Goal: Information Seeking & Learning: Learn about a topic

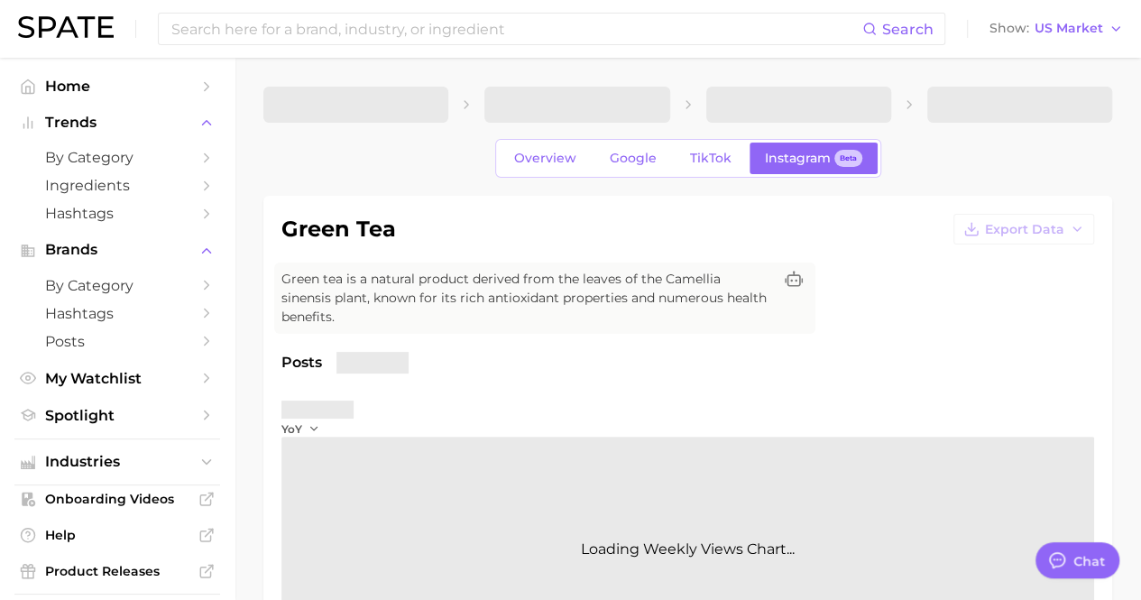
type textarea "x"
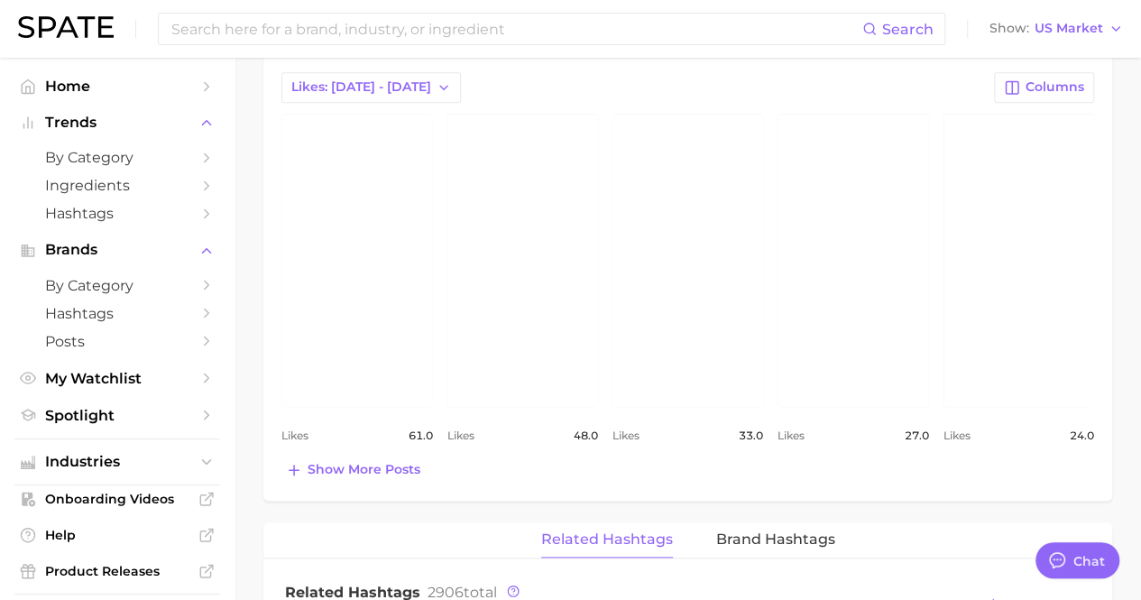
scroll to position [632, 0]
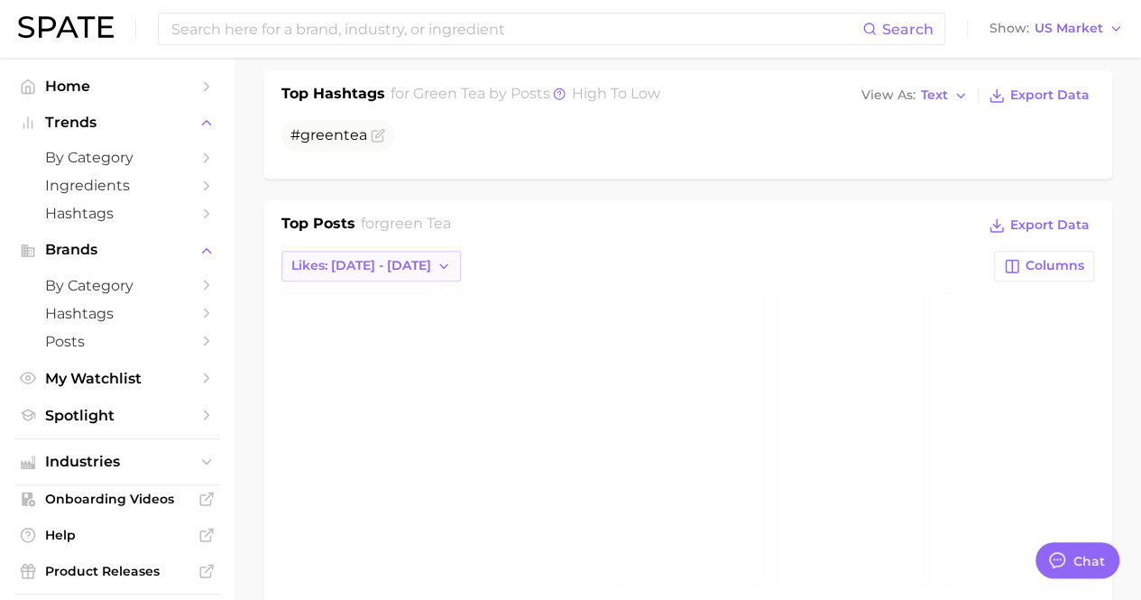
click at [376, 258] on span "Likes: [DATE] - [DATE]" at bounding box center [361, 265] width 140 height 15
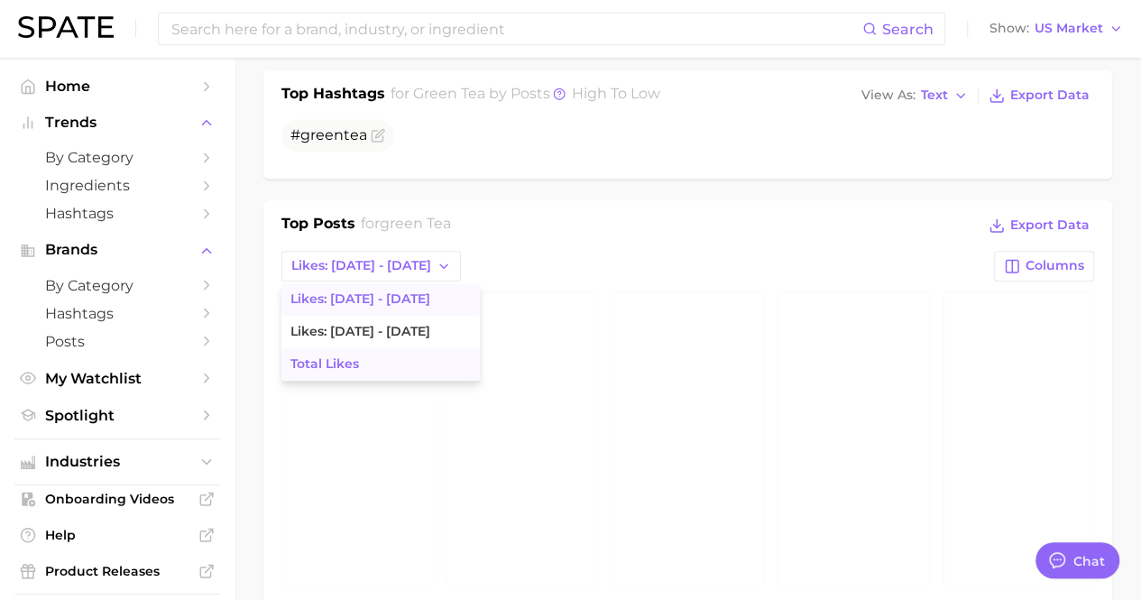
click at [381, 348] on button "Total Likes" at bounding box center [381, 364] width 199 height 32
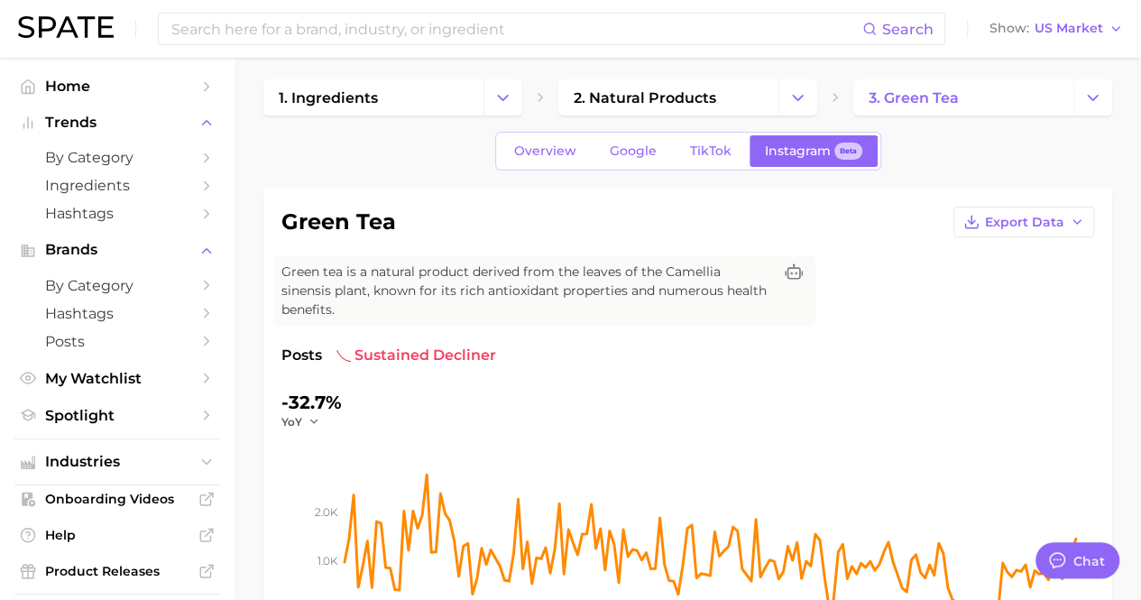
scroll to position [0, 0]
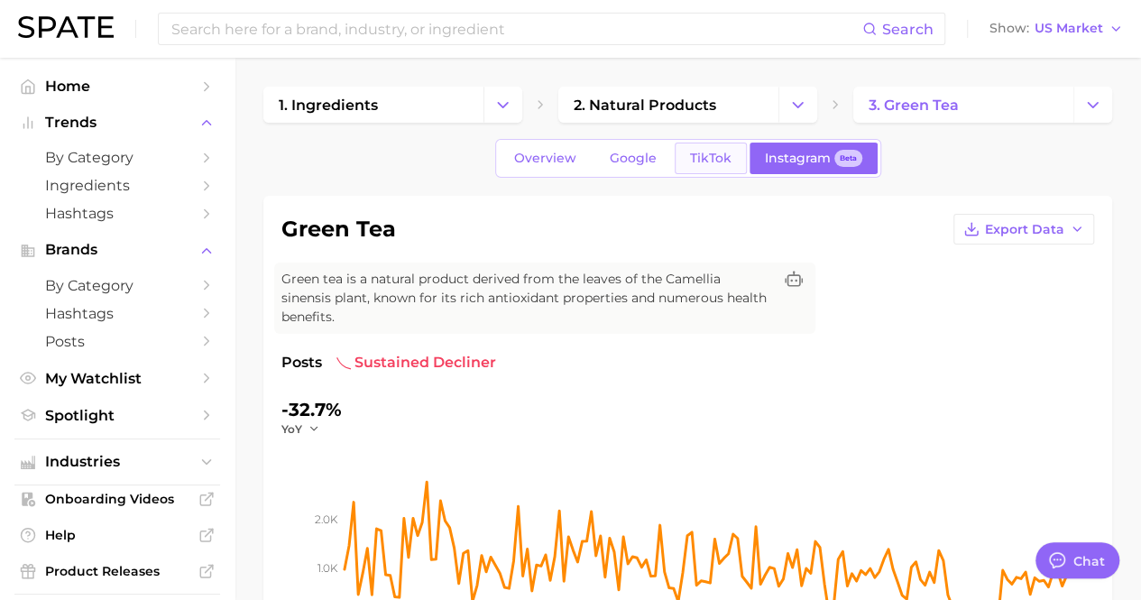
click at [698, 151] on span "TikTok" at bounding box center [711, 158] width 42 height 15
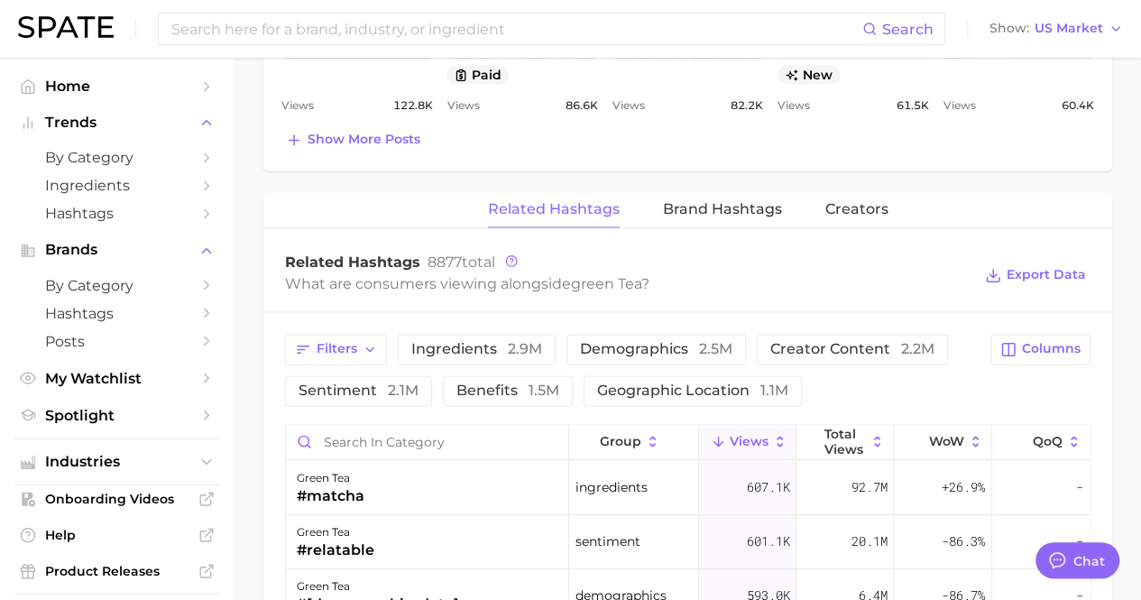
scroll to position [1263, 0]
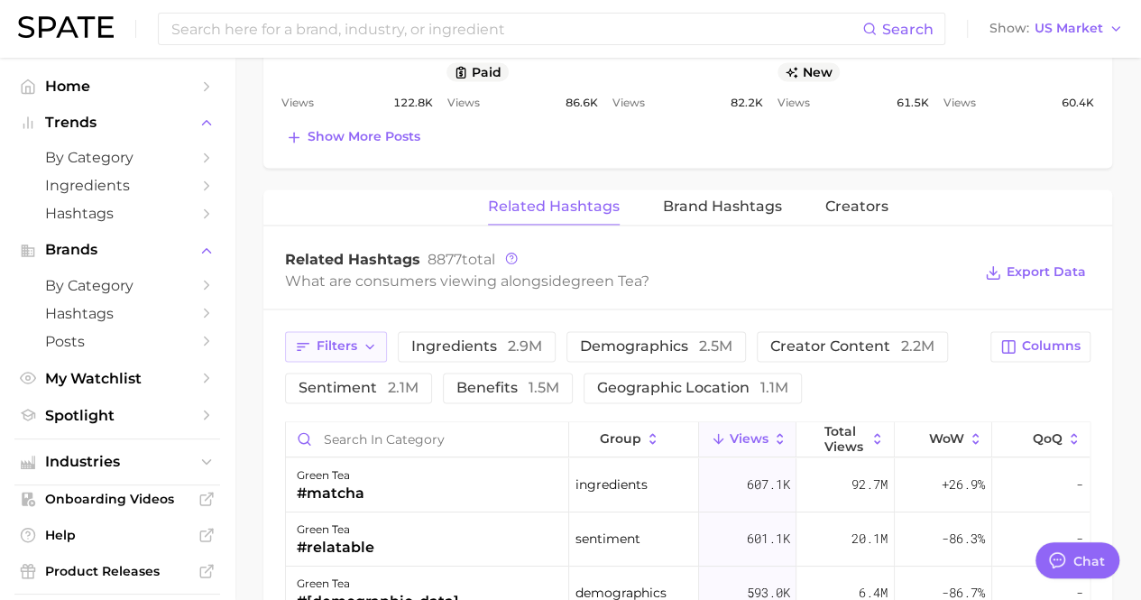
click at [349, 338] on span "Filters" at bounding box center [337, 345] width 41 height 15
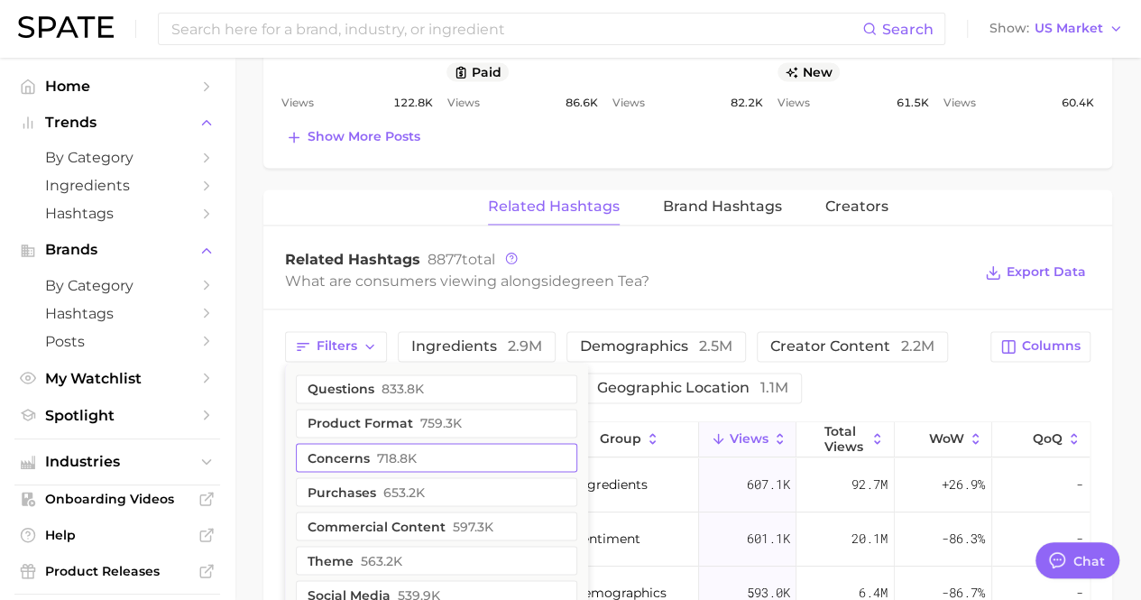
click at [377, 450] on span "718.8k" at bounding box center [397, 457] width 40 height 14
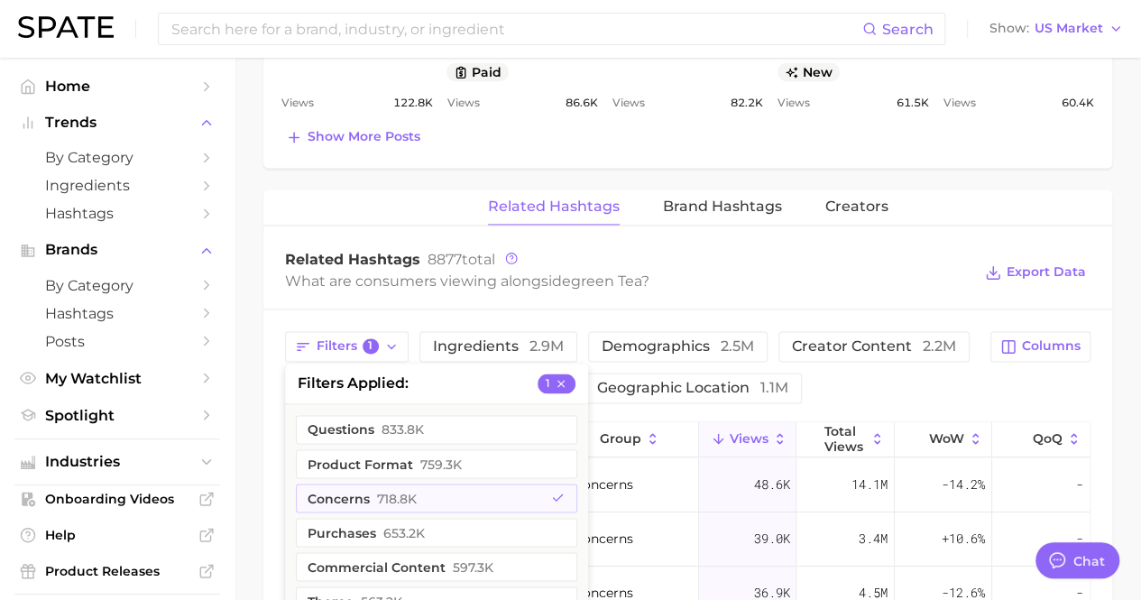
click at [860, 361] on div "Filters 1 filters applied 1 questions 833.8k product format 759.3k concerns 718…" at bounding box center [632, 367] width 695 height 72
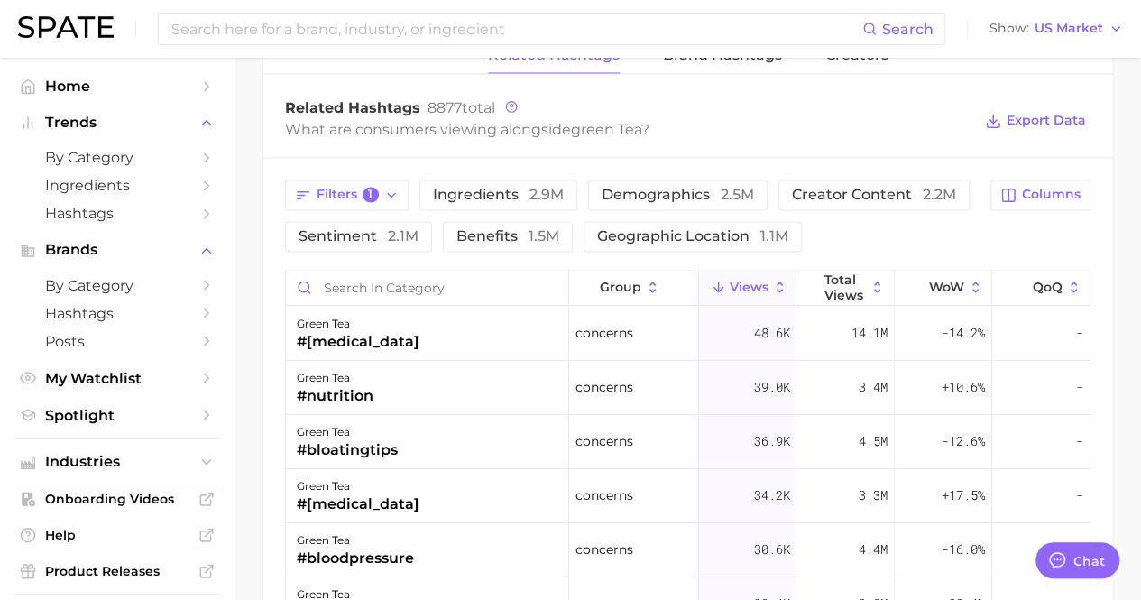
scroll to position [1444, 0]
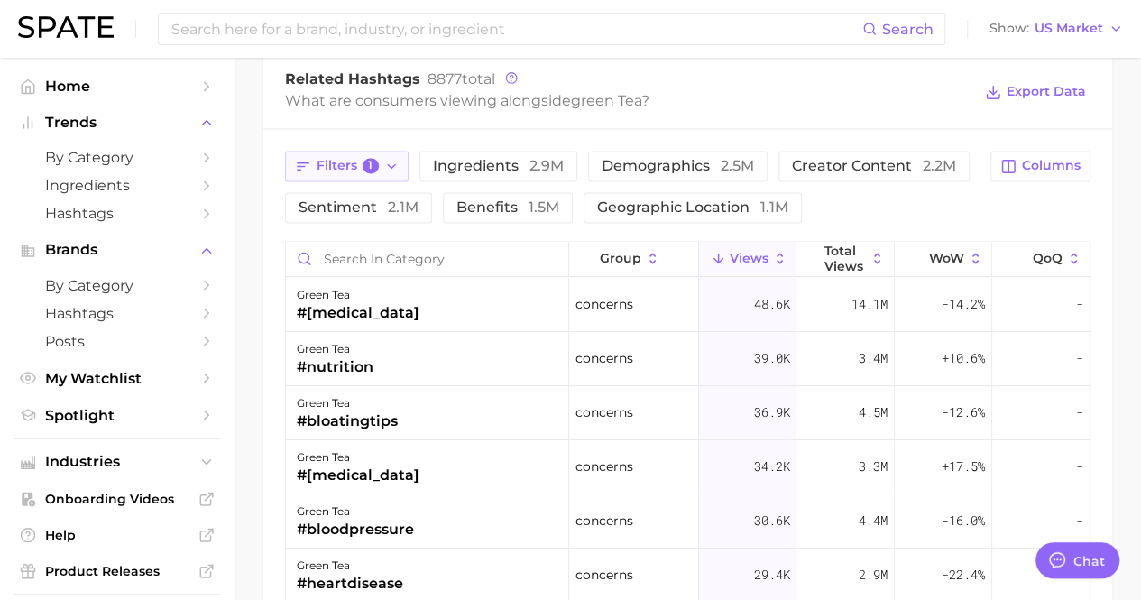
click at [337, 158] on span "Filters 1" at bounding box center [348, 166] width 62 height 16
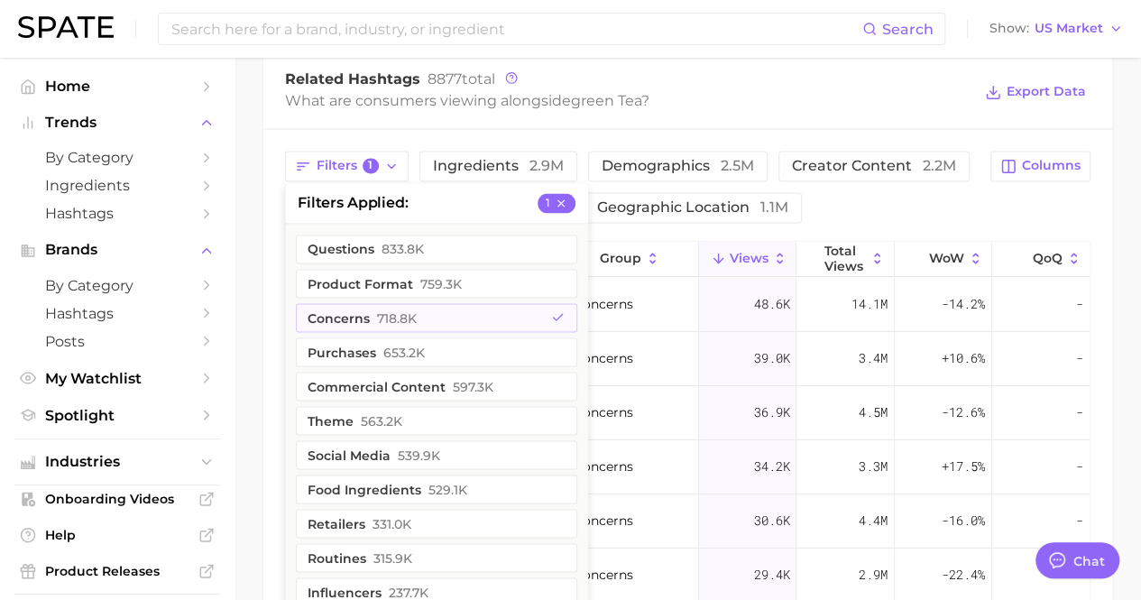
click at [833, 199] on div "Filters 1 filters applied 1 questions 833.8k product format 759.3k concerns 718…" at bounding box center [687, 496] width 849 height 734
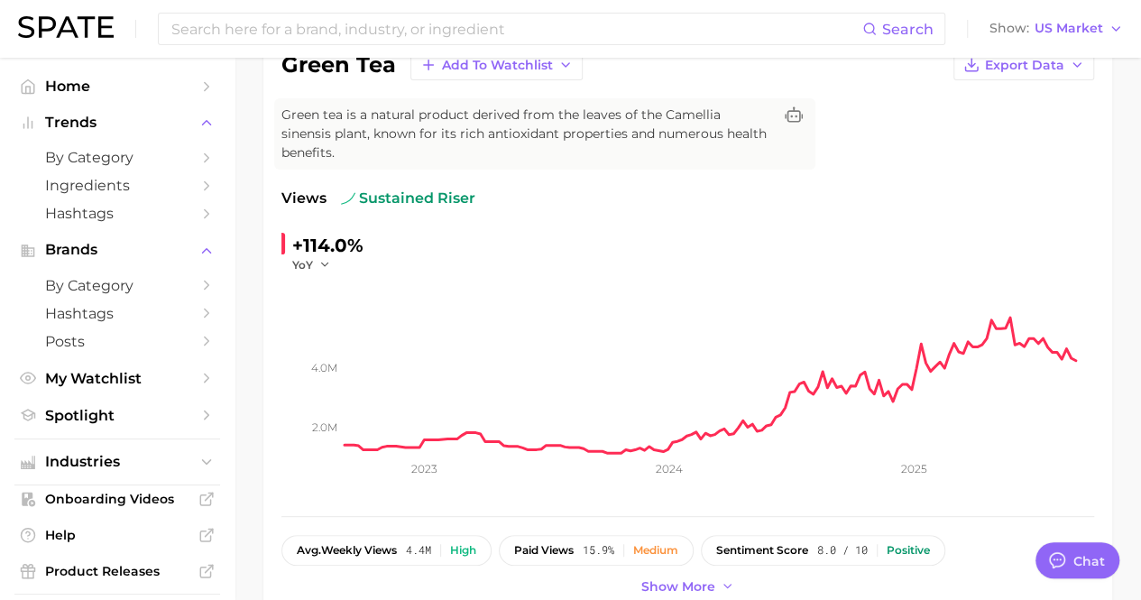
scroll to position [0, 0]
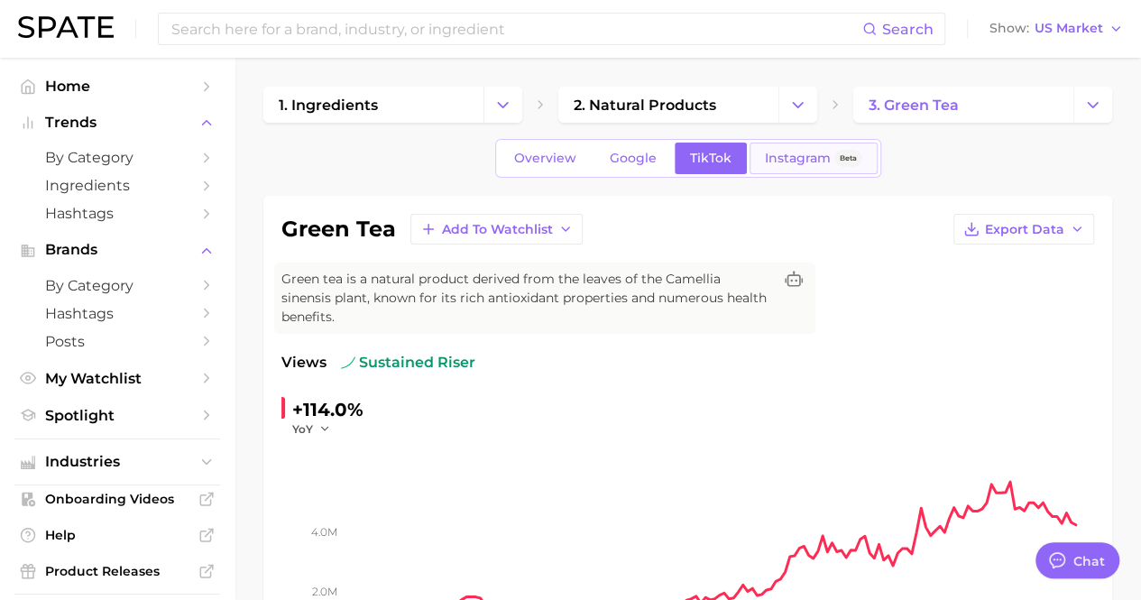
click at [817, 147] on link "Instagram Beta" at bounding box center [814, 159] width 128 height 32
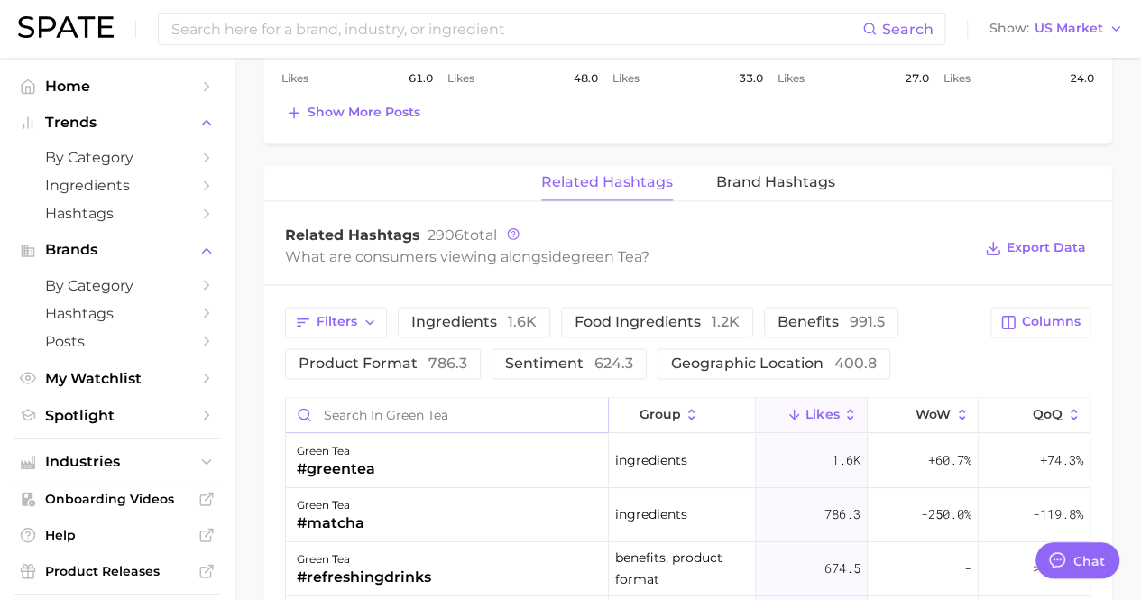
scroll to position [1173, 0]
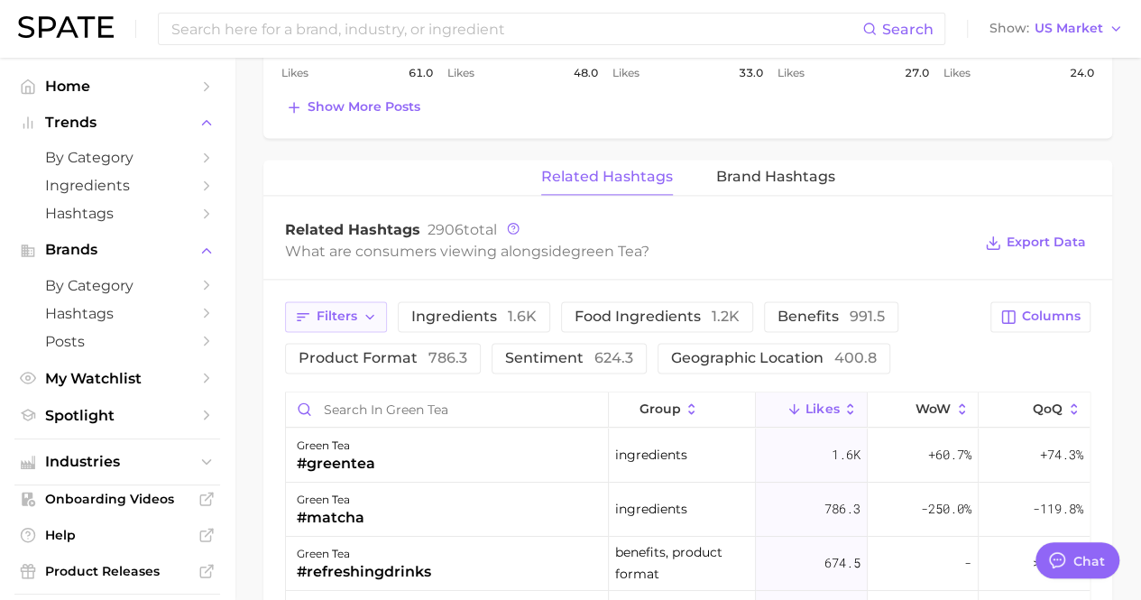
click at [299, 309] on icon "button" at bounding box center [303, 317] width 16 height 16
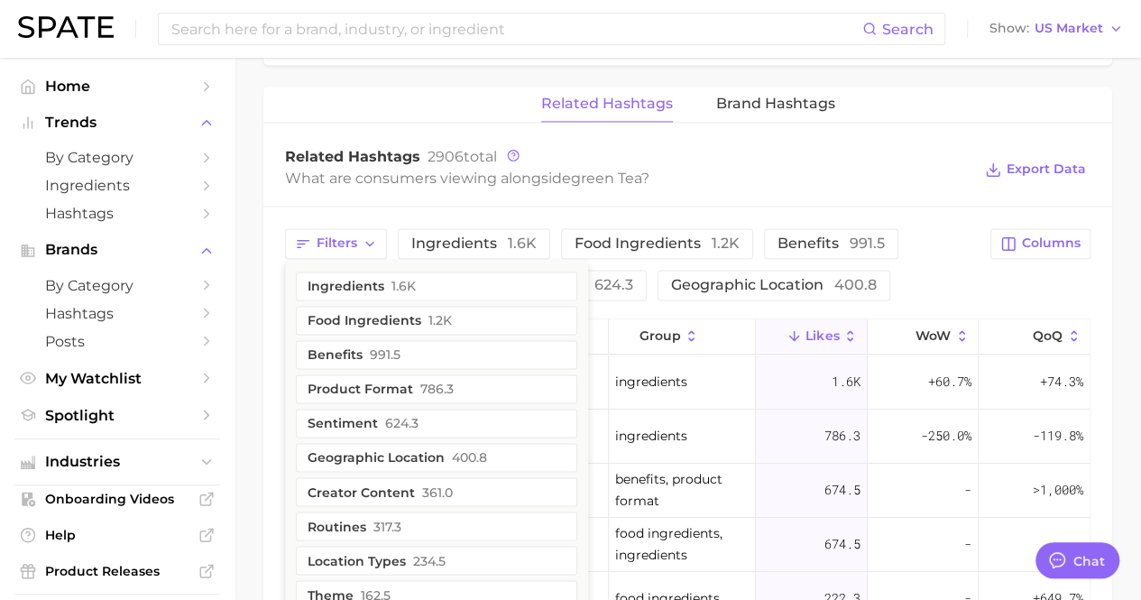
scroll to position [1085, 0]
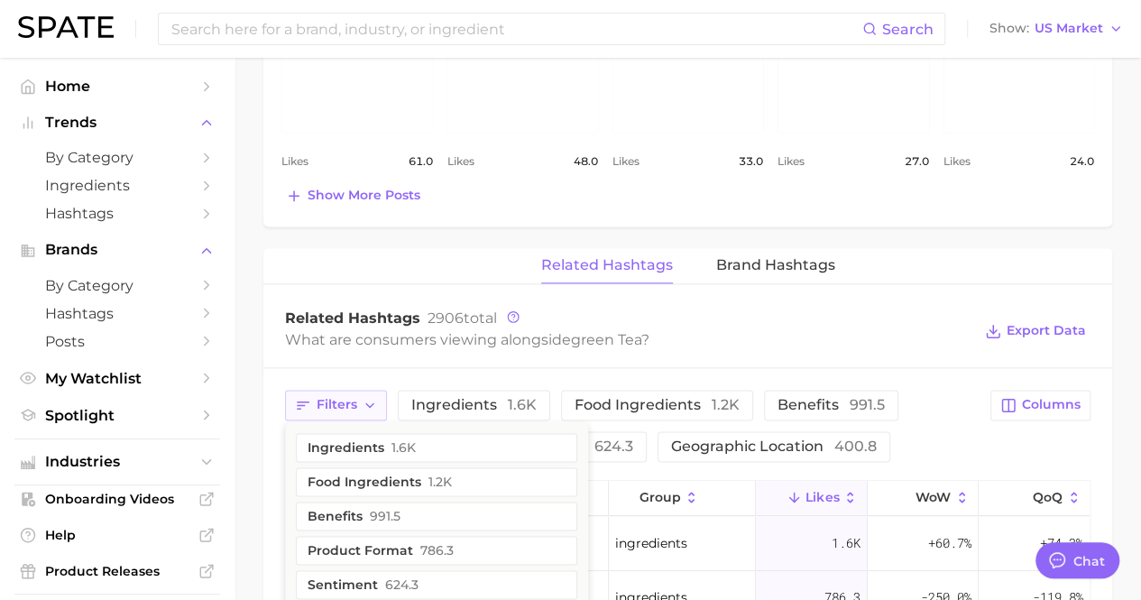
click at [370, 398] on icon "button" at bounding box center [370, 405] width 14 height 14
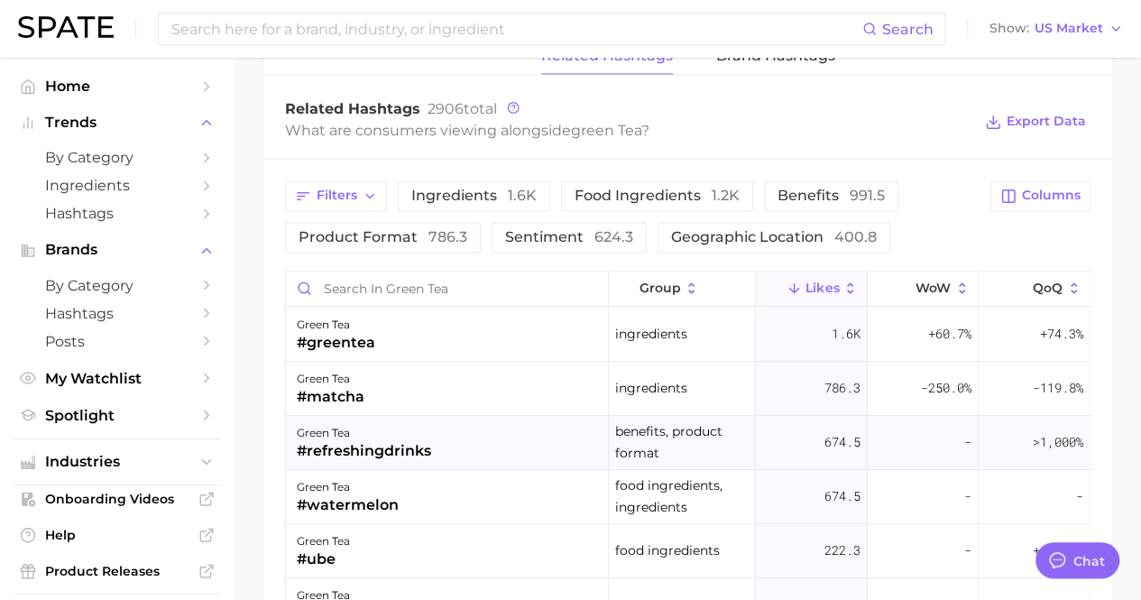
scroll to position [1355, 0]
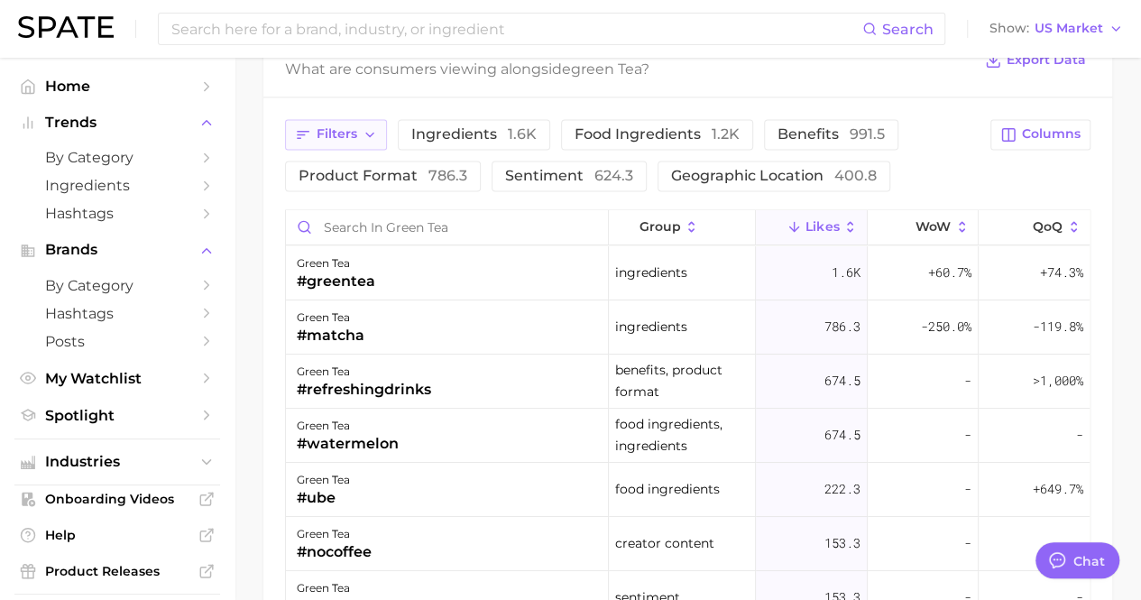
click at [365, 127] on icon "button" at bounding box center [370, 134] width 14 height 14
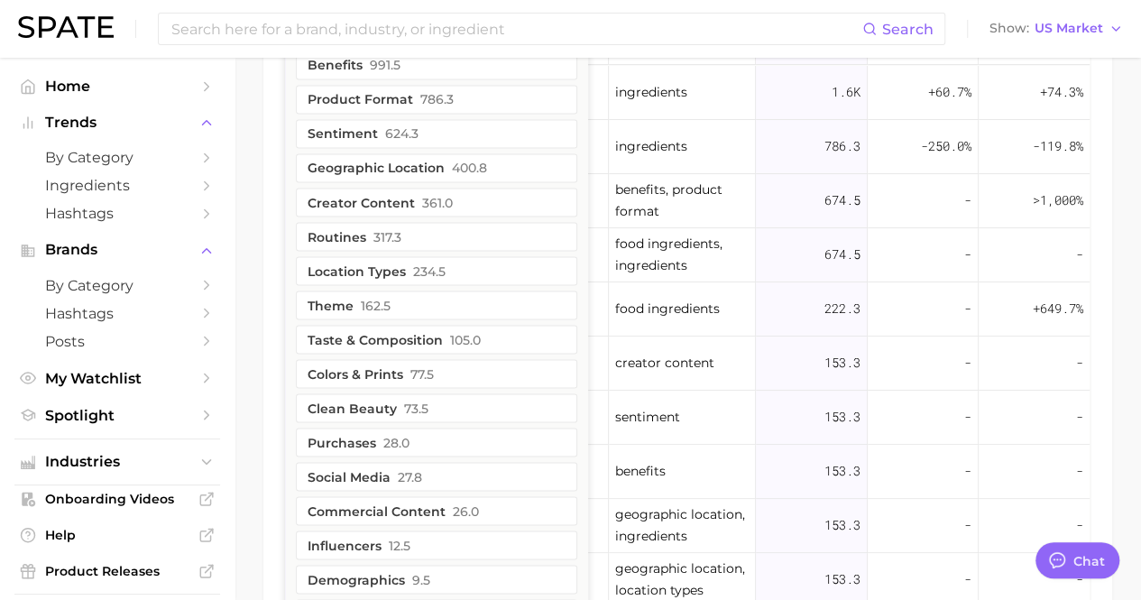
scroll to position [1265, 0]
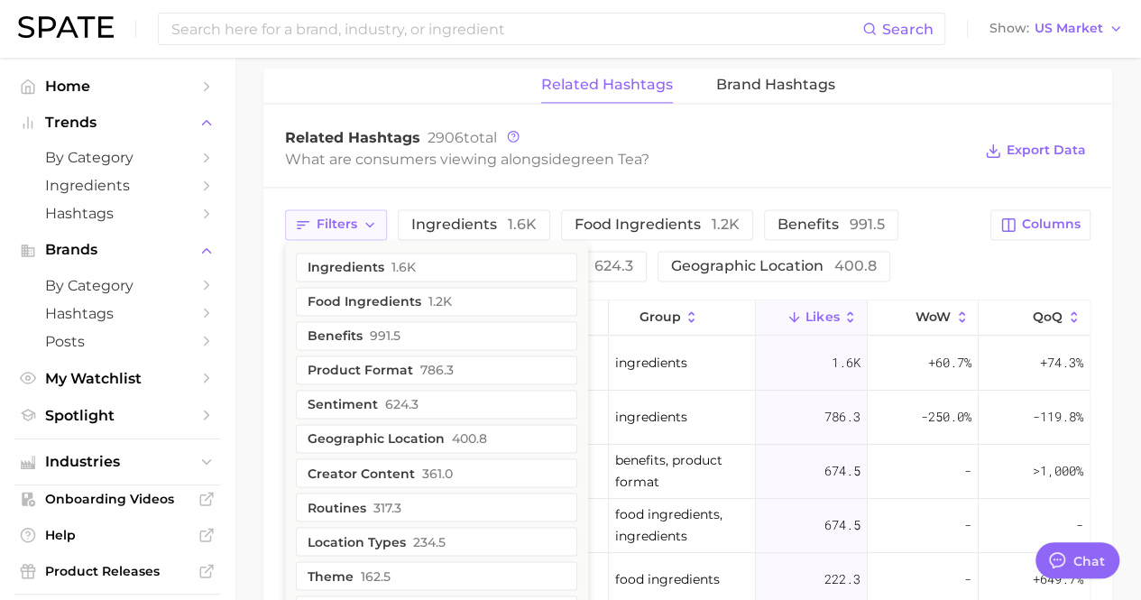
click at [370, 217] on icon "button" at bounding box center [370, 224] width 14 height 14
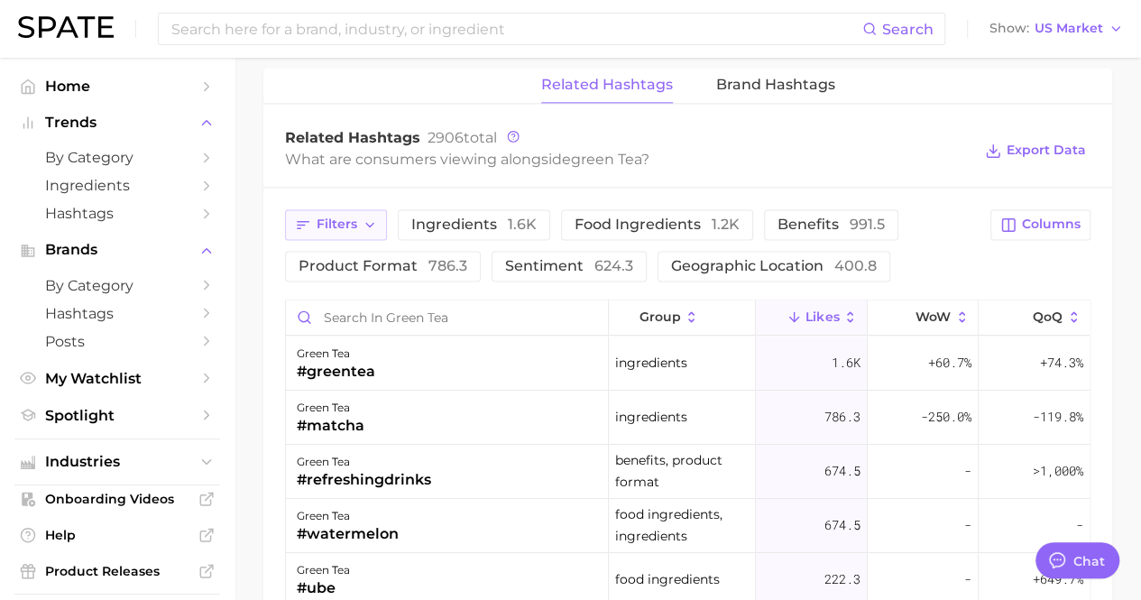
click at [370, 217] on icon "button" at bounding box center [370, 224] width 14 height 14
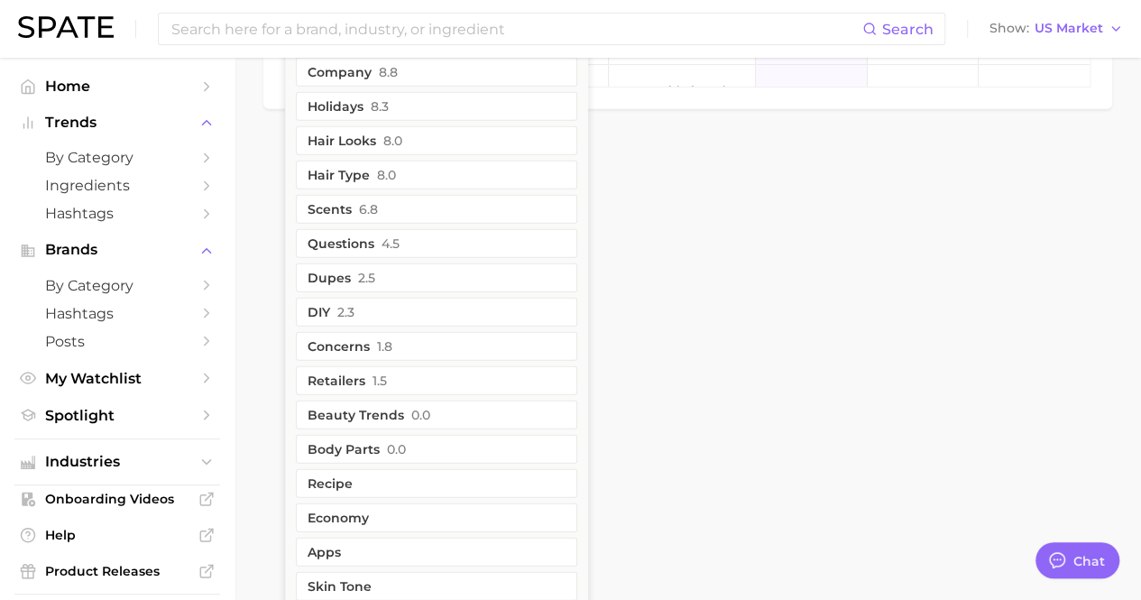
scroll to position [2167, 0]
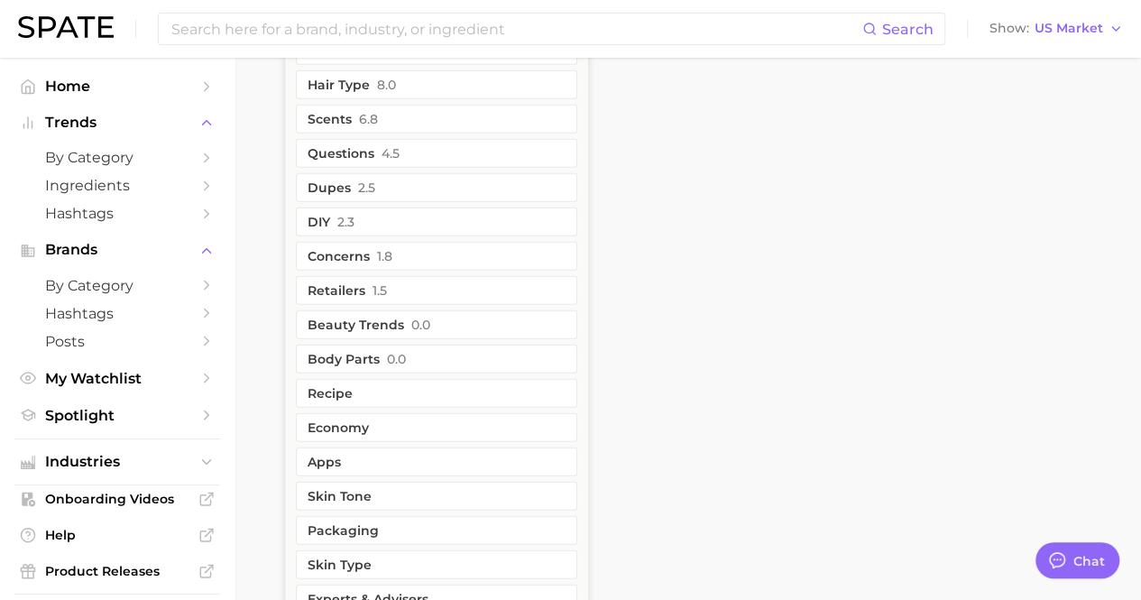
click at [469, 242] on button "Concerns 1.8" at bounding box center [437, 256] width 282 height 29
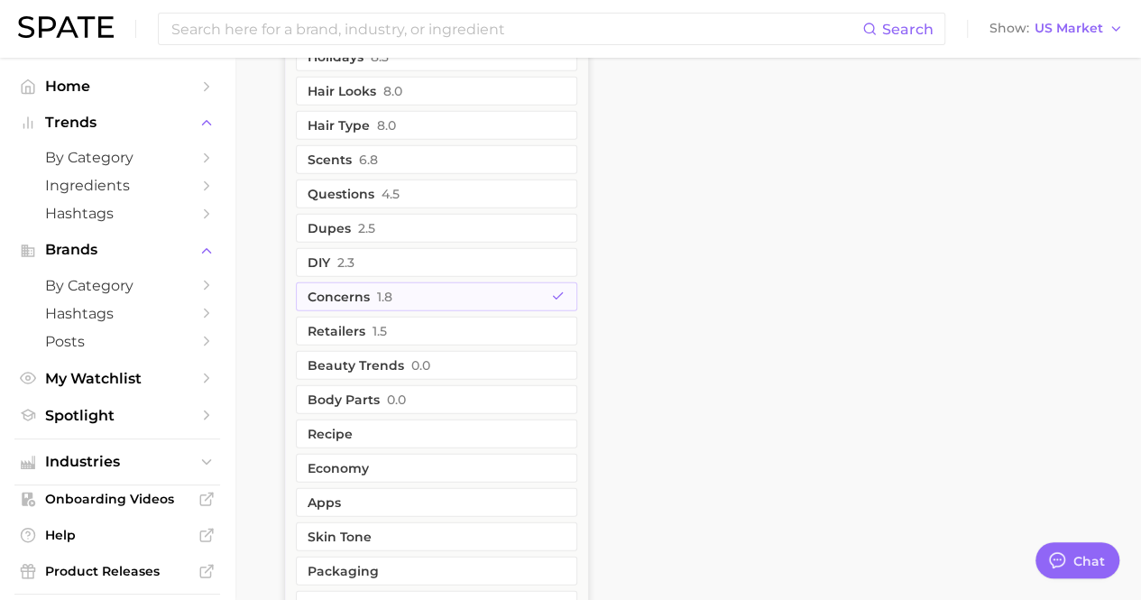
scroll to position [2208, 0]
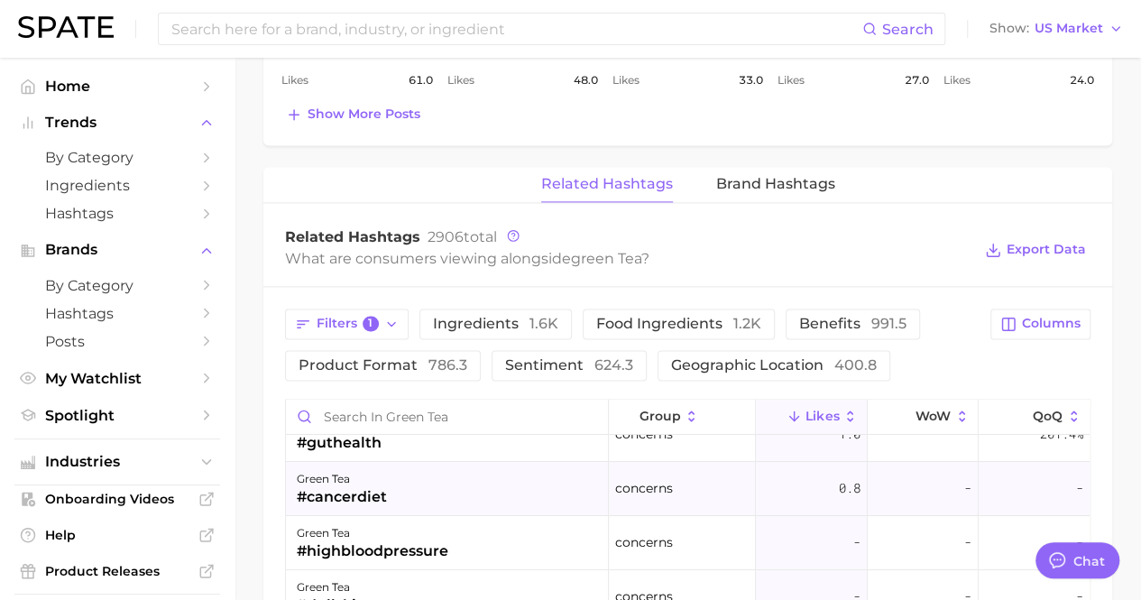
scroll to position [0, 0]
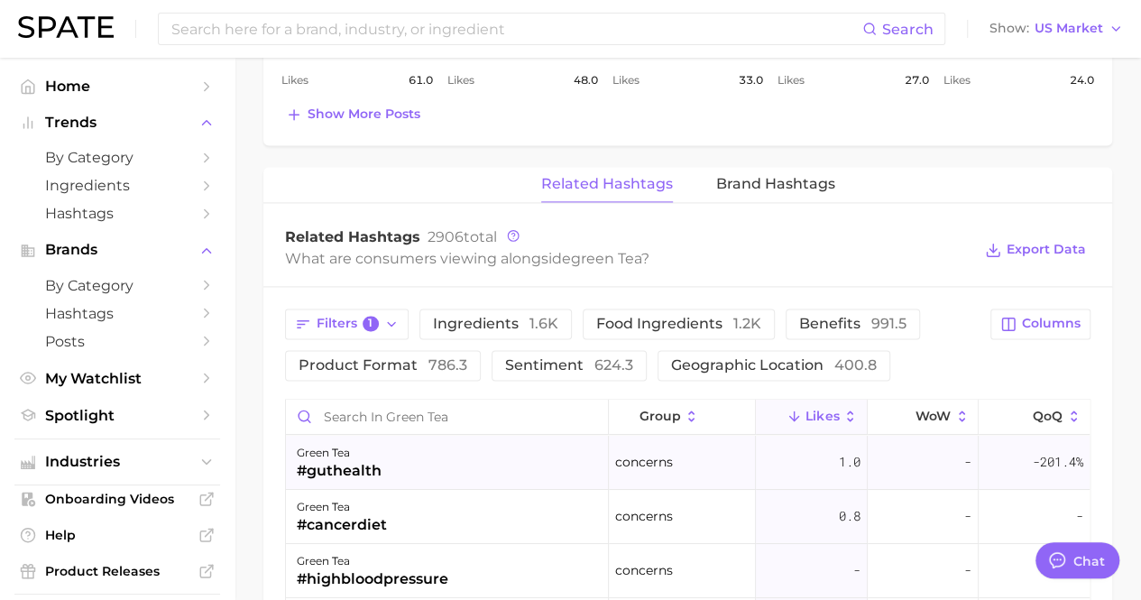
click at [523, 448] on div "green tea #guthealth" at bounding box center [447, 463] width 323 height 54
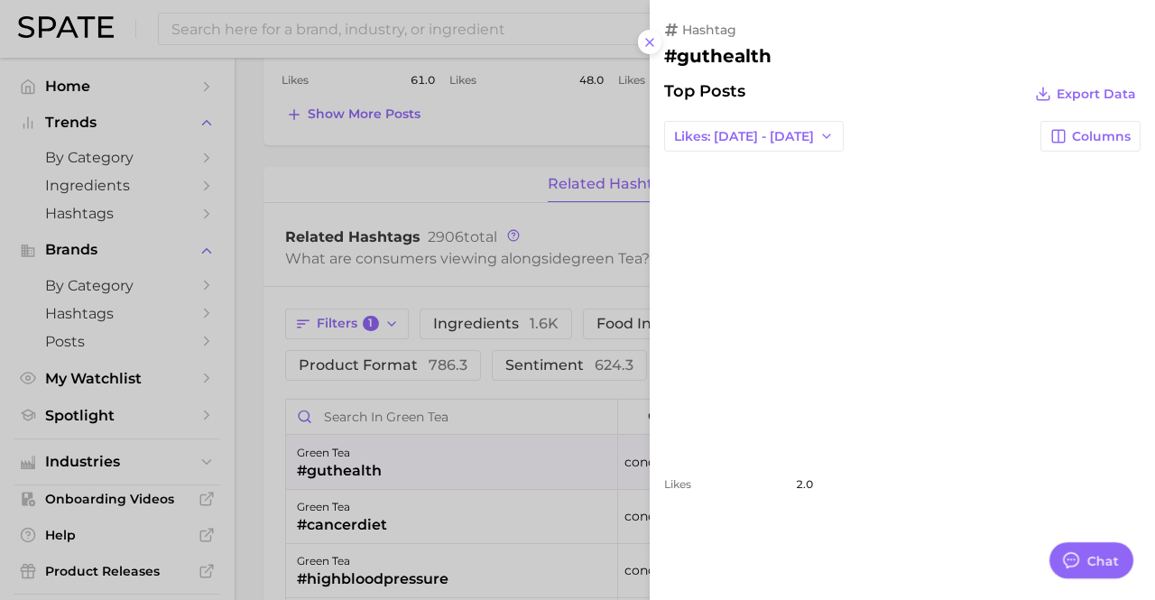
click at [745, 311] on link "view post on Instagram" at bounding box center [738, 312] width 149 height 293
click at [616, 388] on div at bounding box center [577, 300] width 1155 height 600
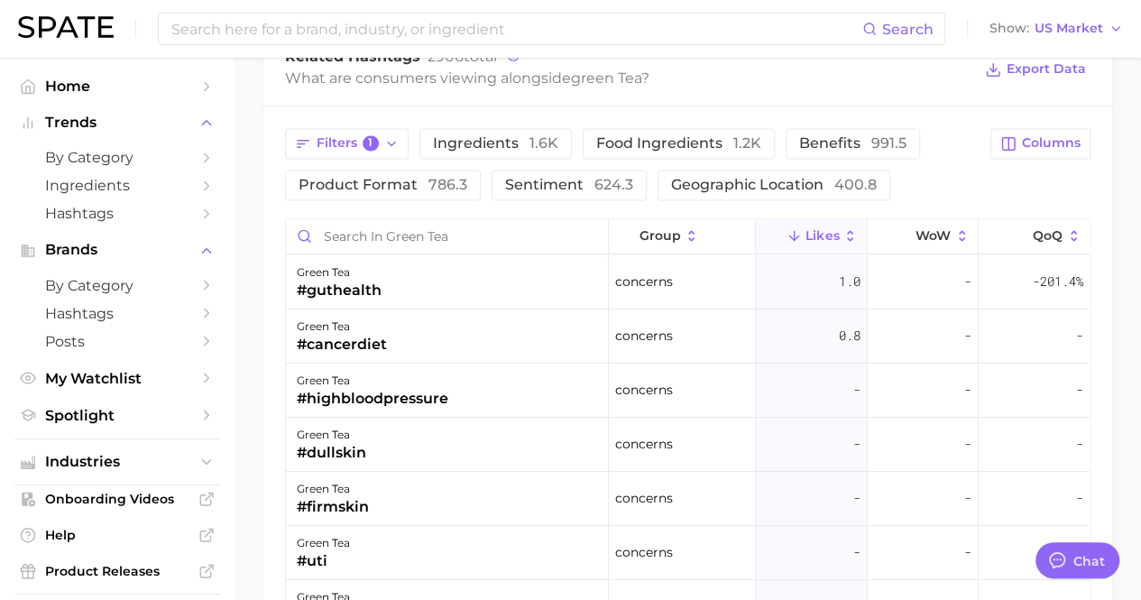
scroll to position [1436, 0]
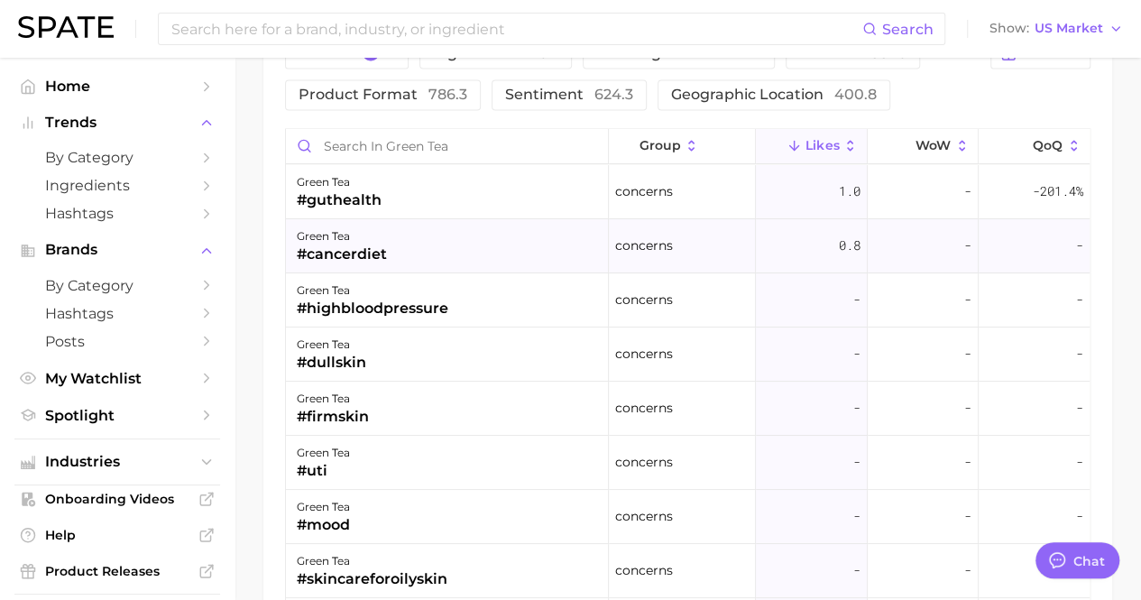
click at [623, 235] on span "Concerns" at bounding box center [644, 246] width 58 height 22
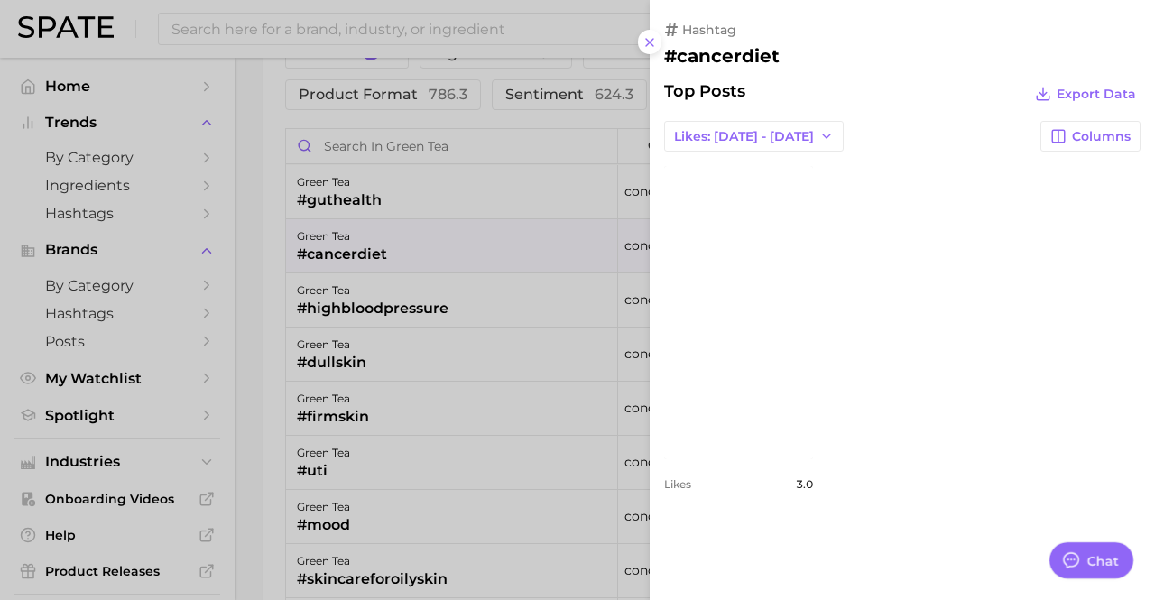
click at [623, 213] on div at bounding box center [577, 300] width 1155 height 600
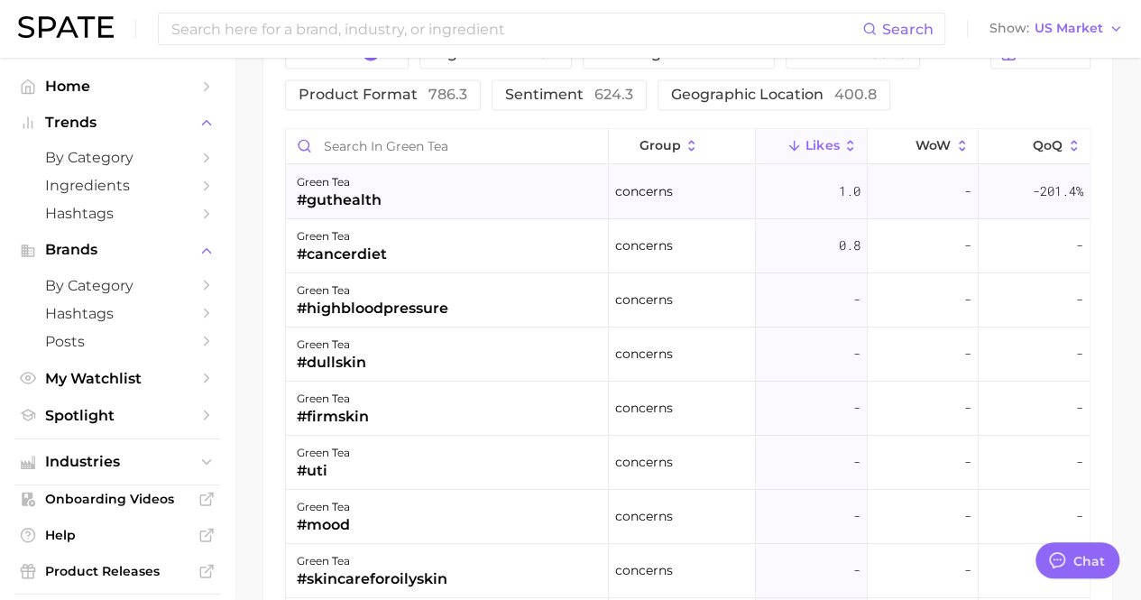
click at [460, 169] on div "green tea #guthealth" at bounding box center [447, 192] width 323 height 54
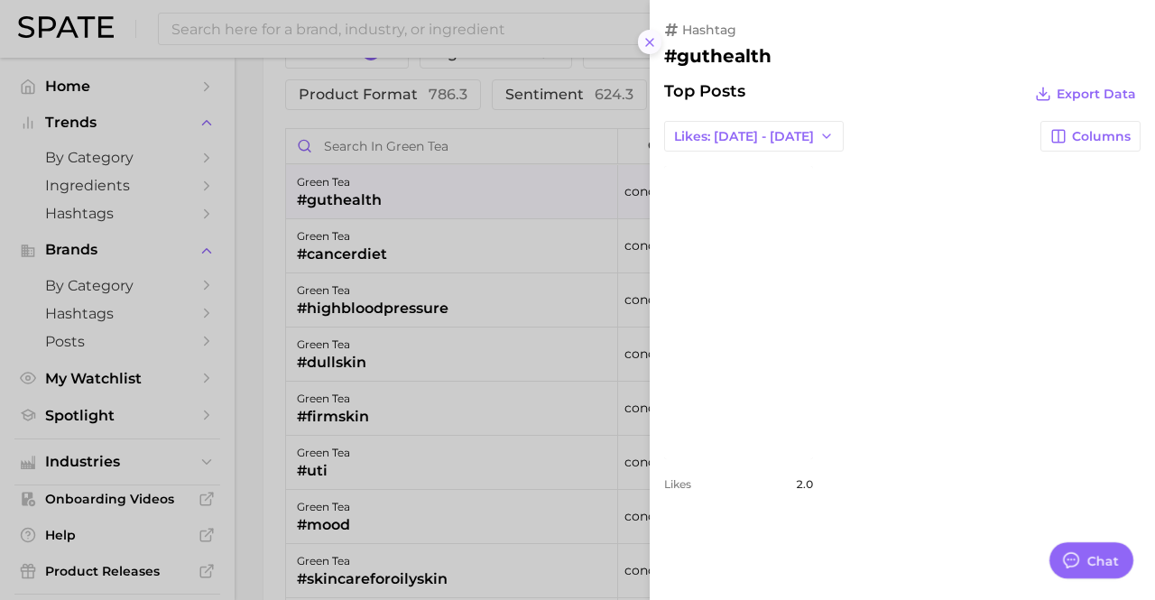
click at [650, 45] on icon at bounding box center [649, 42] width 14 height 14
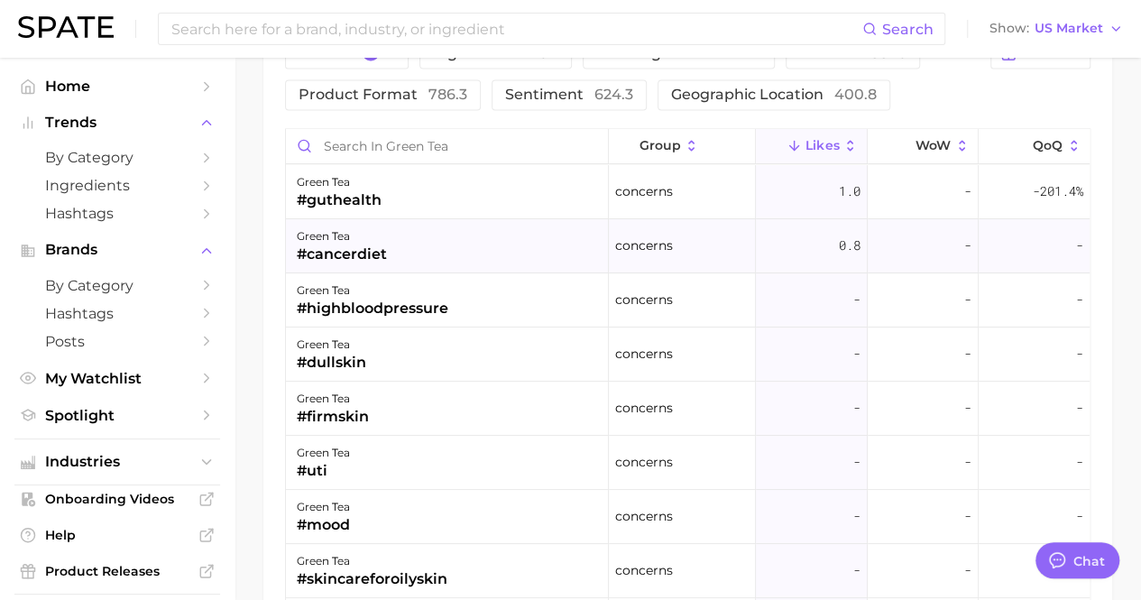
click at [466, 237] on div "green tea #cancerdiet" at bounding box center [447, 246] width 323 height 54
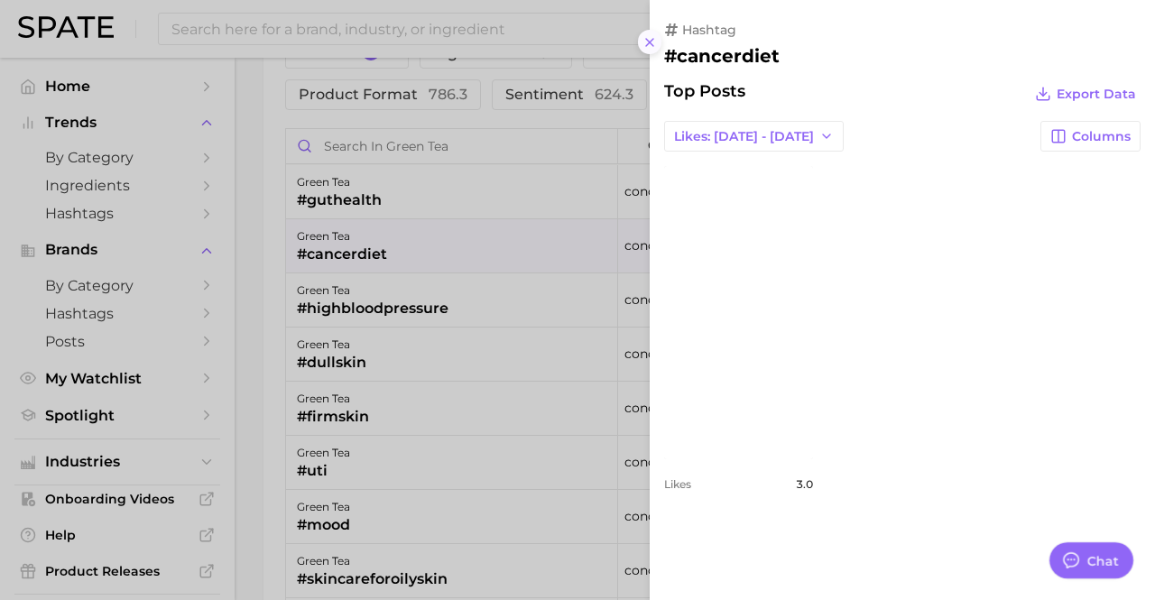
click at [647, 35] on icon at bounding box center [649, 42] width 14 height 14
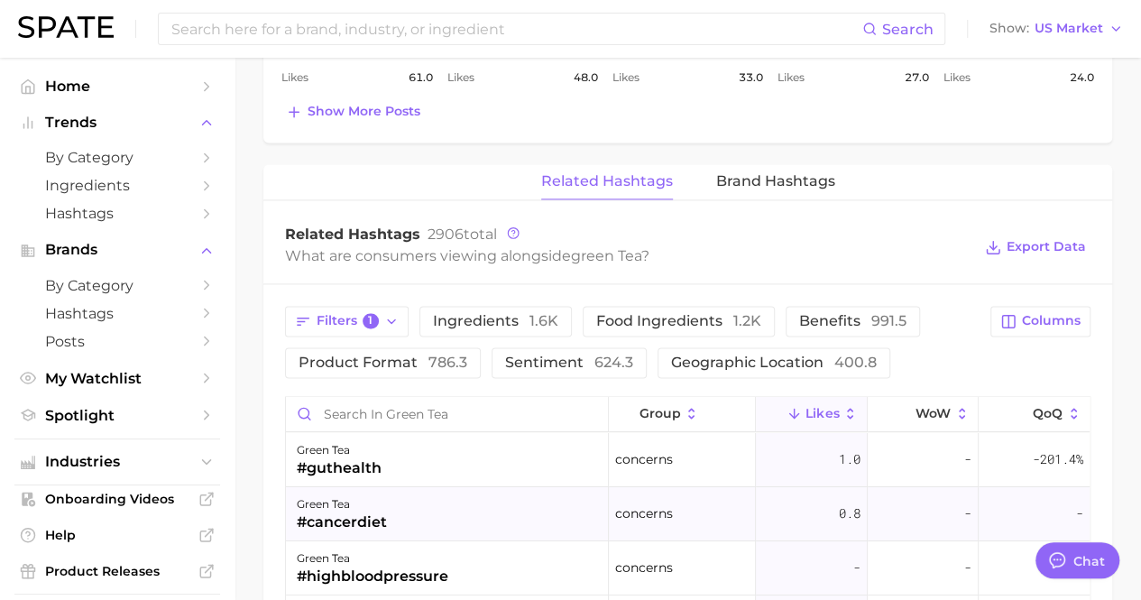
scroll to position [1263, 0]
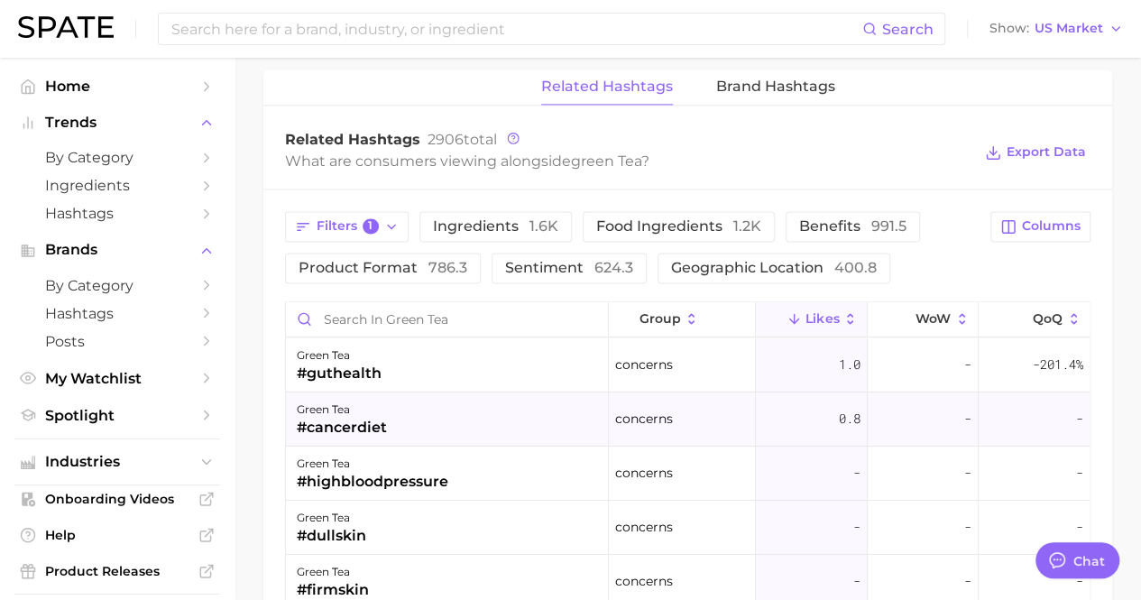
click at [485, 393] on div "green tea #cancerdiet" at bounding box center [447, 420] width 323 height 54
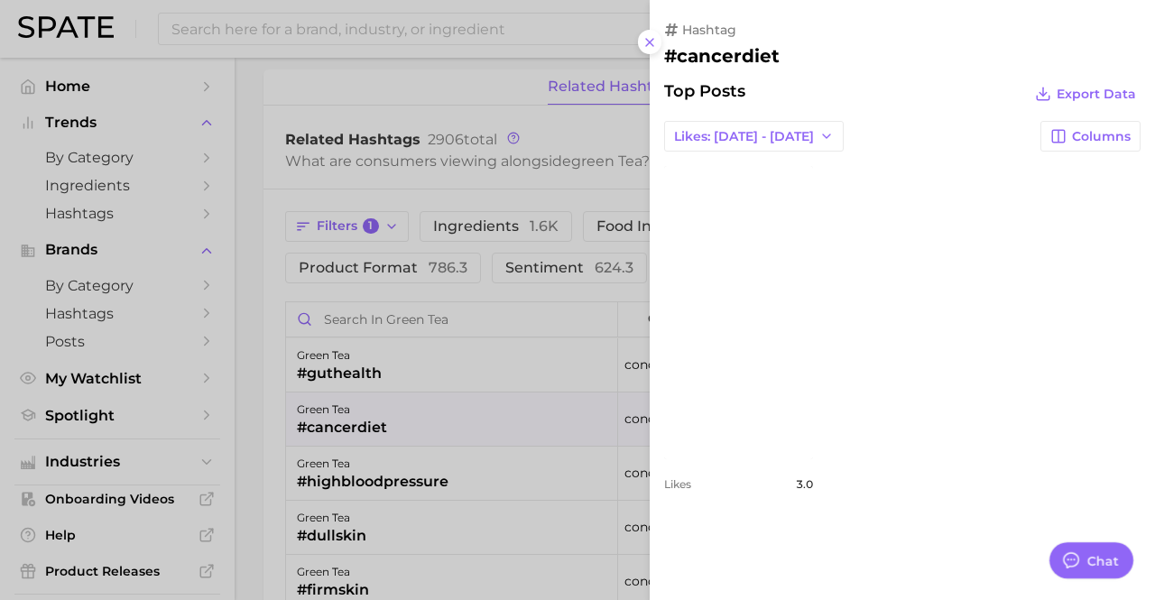
click at [485, 383] on div at bounding box center [577, 300] width 1155 height 600
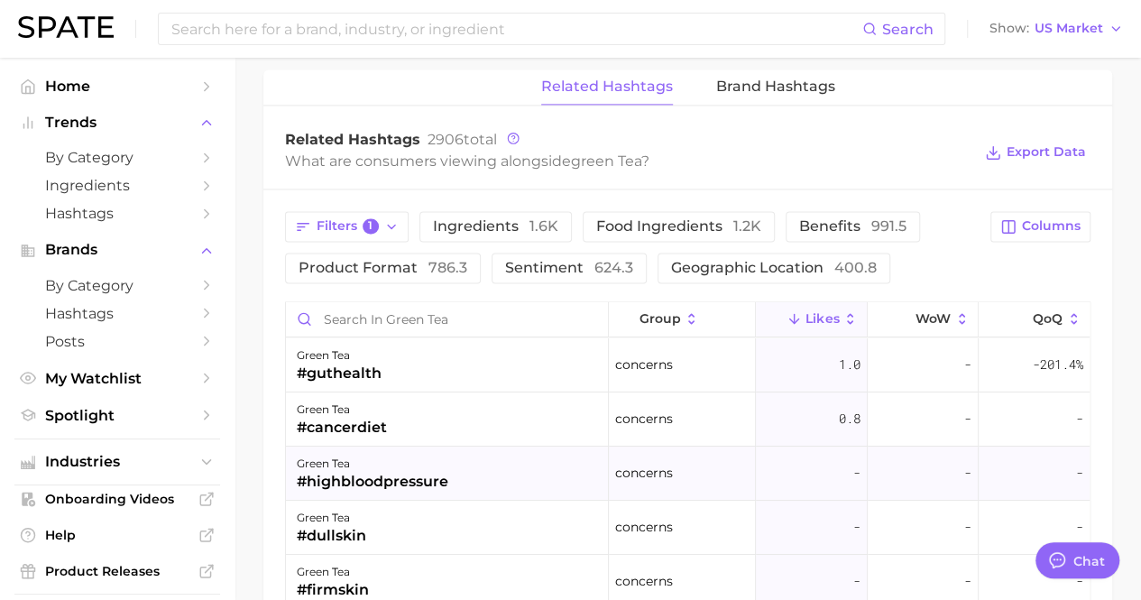
click at [529, 452] on div "green tea #highbloodpressure" at bounding box center [447, 474] width 323 height 54
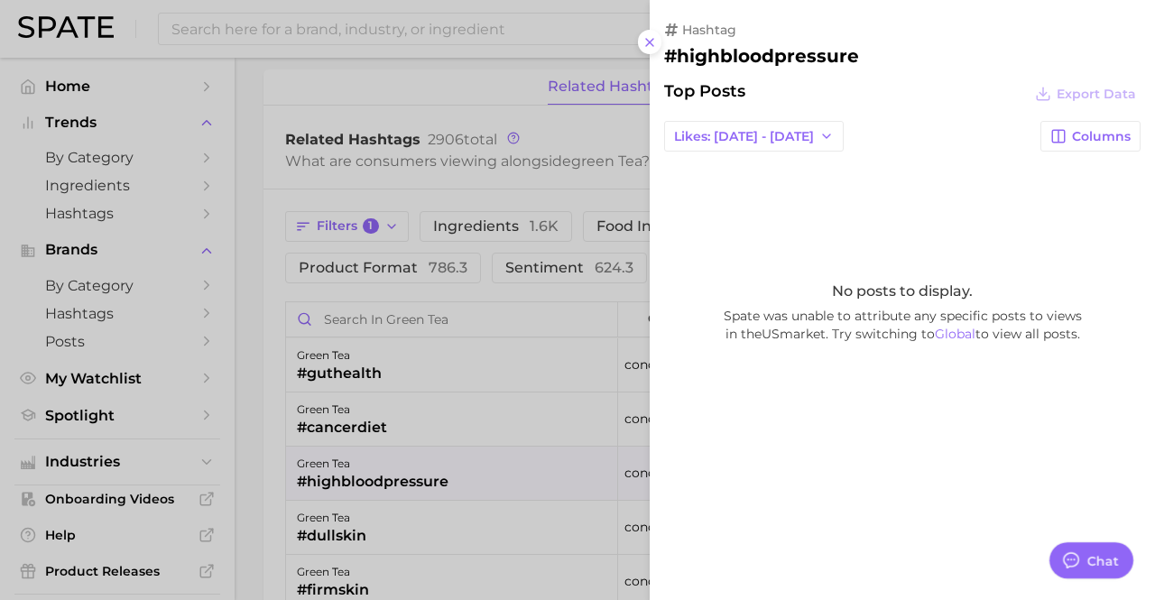
click at [529, 452] on div at bounding box center [577, 300] width 1155 height 600
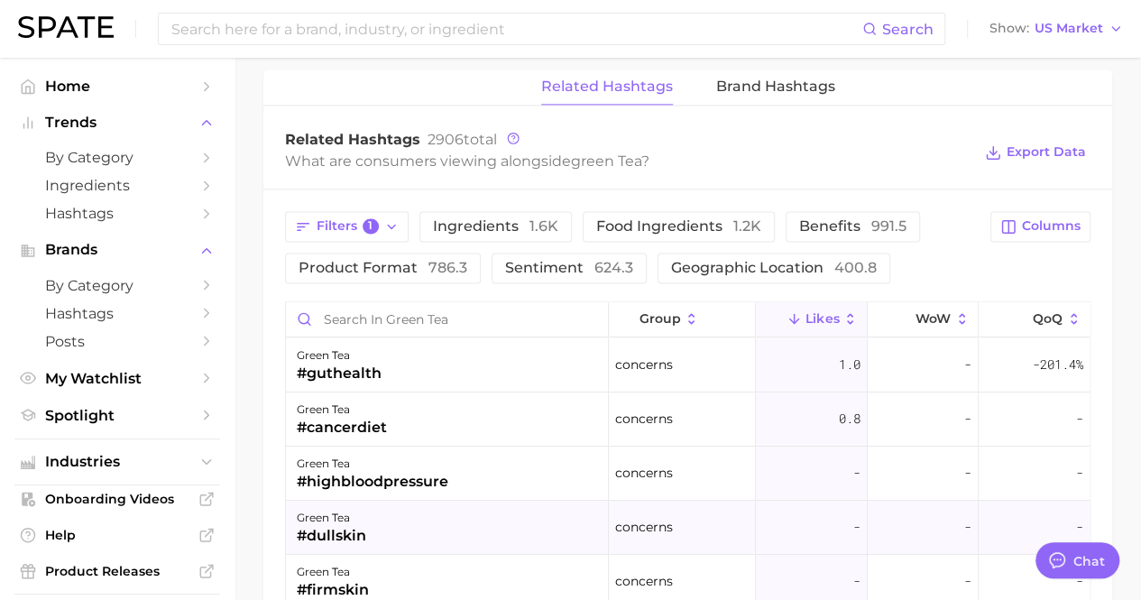
click at [496, 501] on div "green tea #dullskin" at bounding box center [447, 528] width 323 height 54
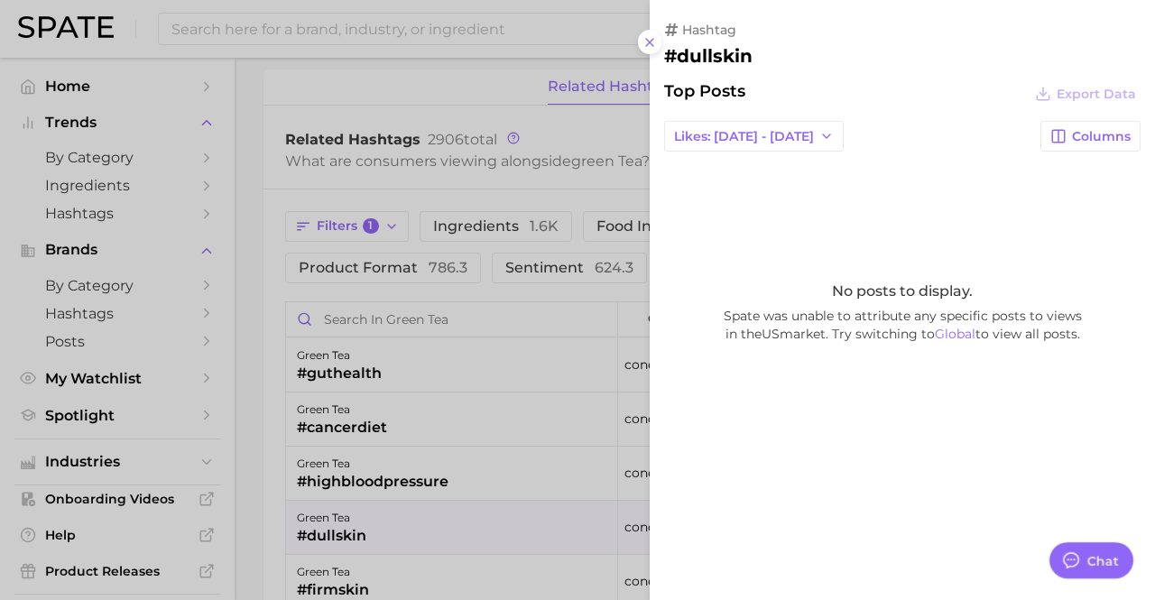
click at [495, 499] on div at bounding box center [577, 300] width 1155 height 600
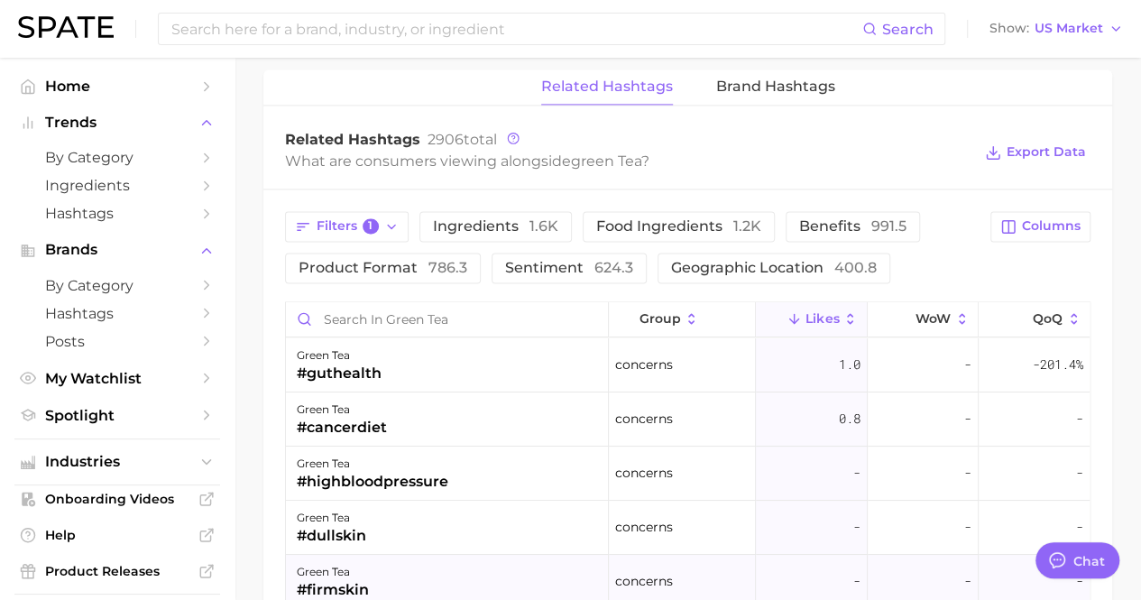
click at [480, 555] on div "green tea #firmskin" at bounding box center [447, 582] width 323 height 54
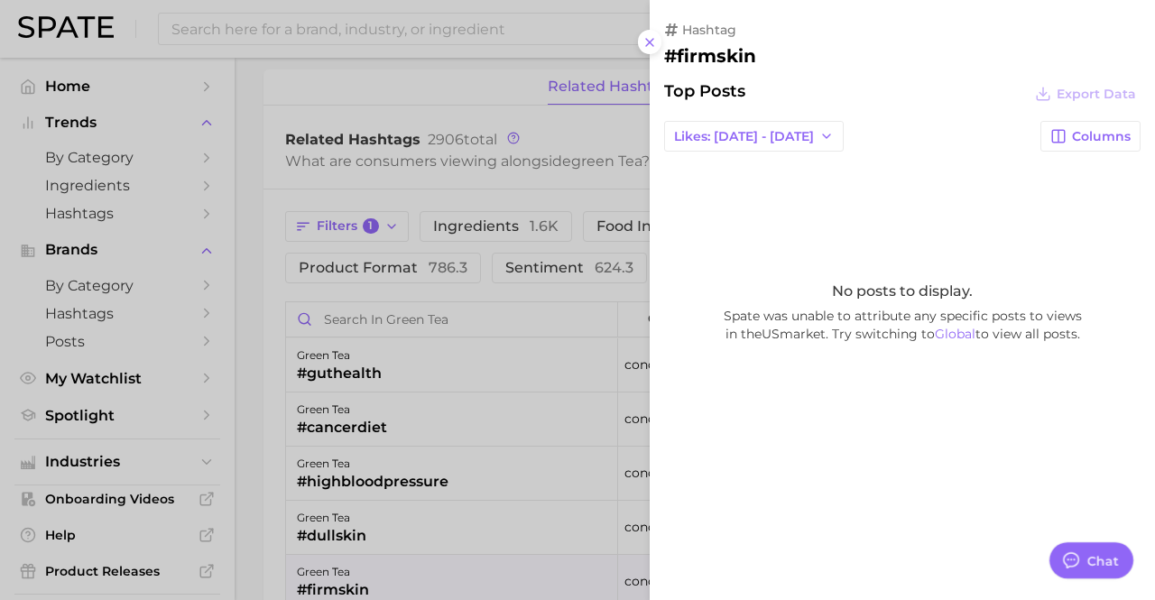
click at [477, 540] on div at bounding box center [577, 300] width 1155 height 600
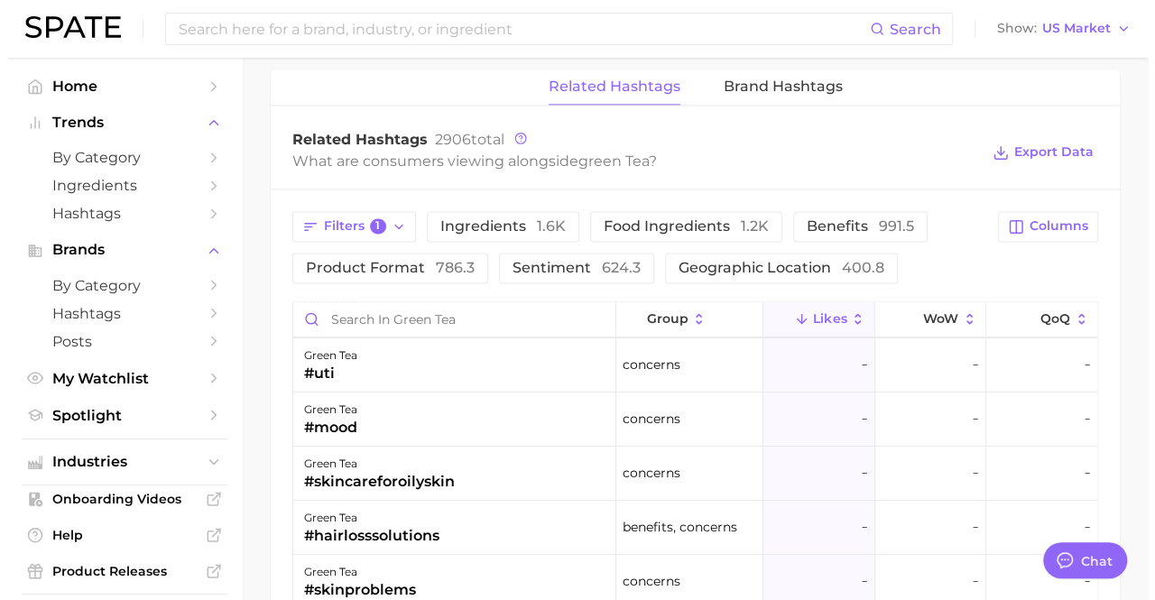
scroll to position [0, 0]
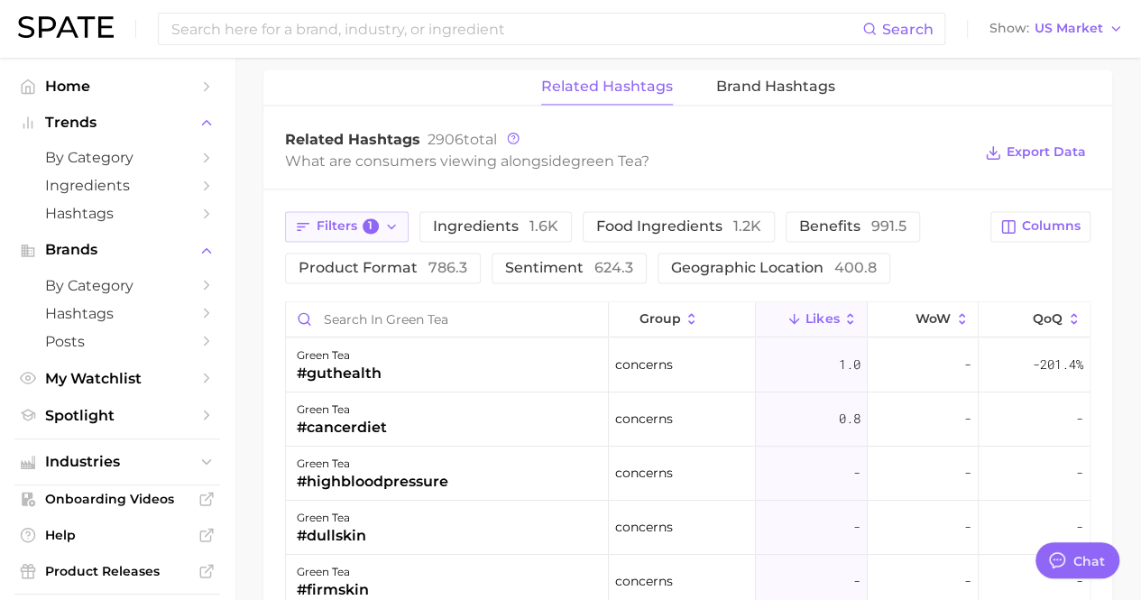
click at [349, 218] on span "Filters 1" at bounding box center [348, 226] width 62 height 16
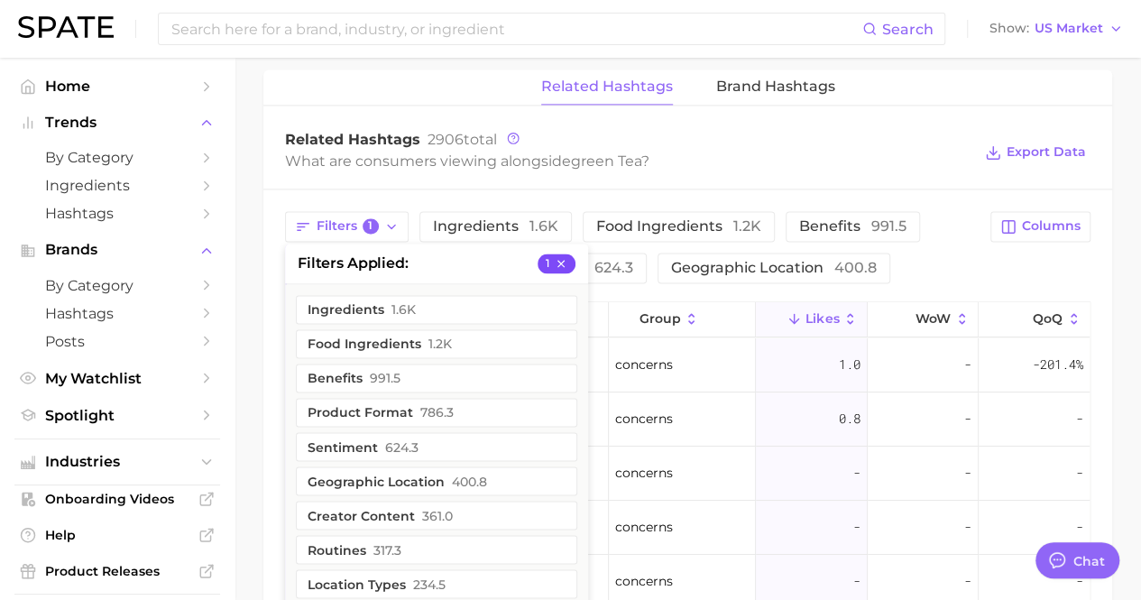
click at [559, 259] on icon "button" at bounding box center [561, 262] width 7 height 7
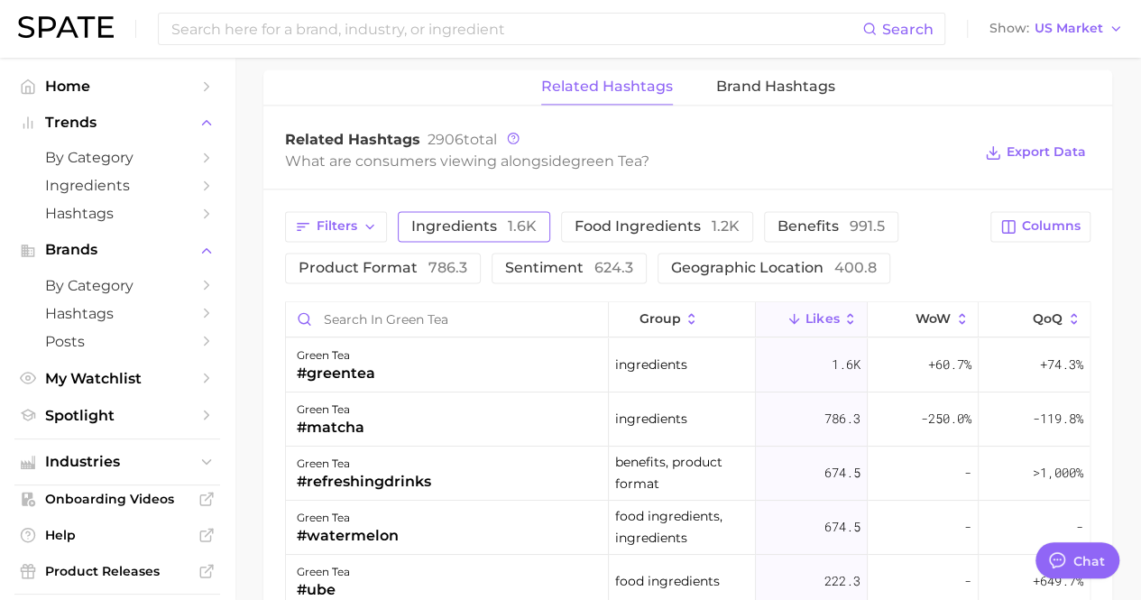
click at [529, 217] on span "1.6k" at bounding box center [522, 225] width 29 height 17
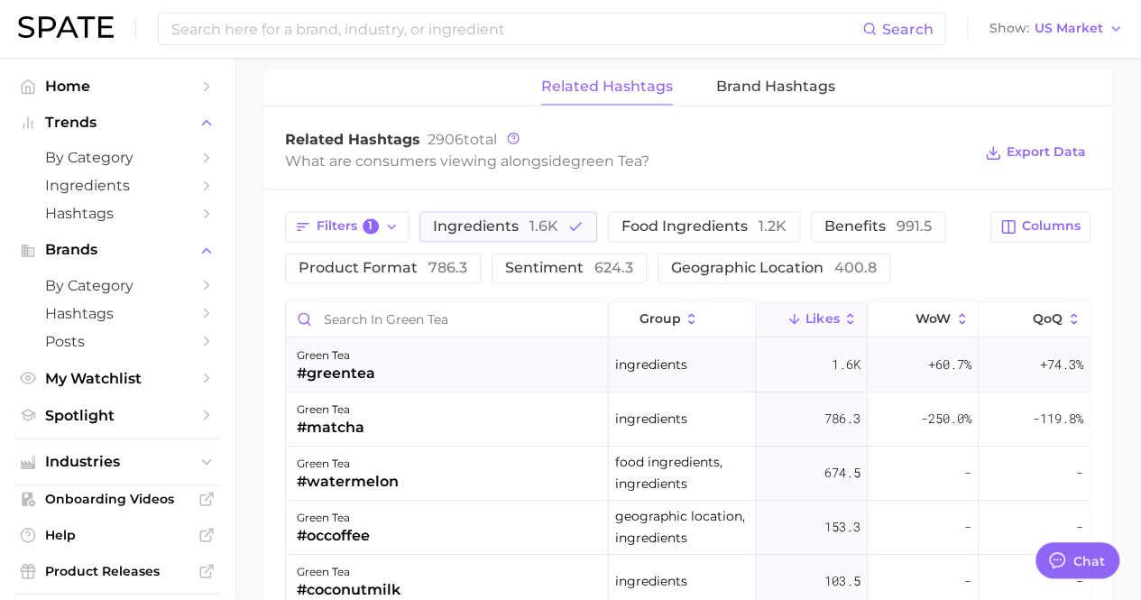
click at [531, 346] on div "green tea #greentea" at bounding box center [447, 365] width 323 height 54
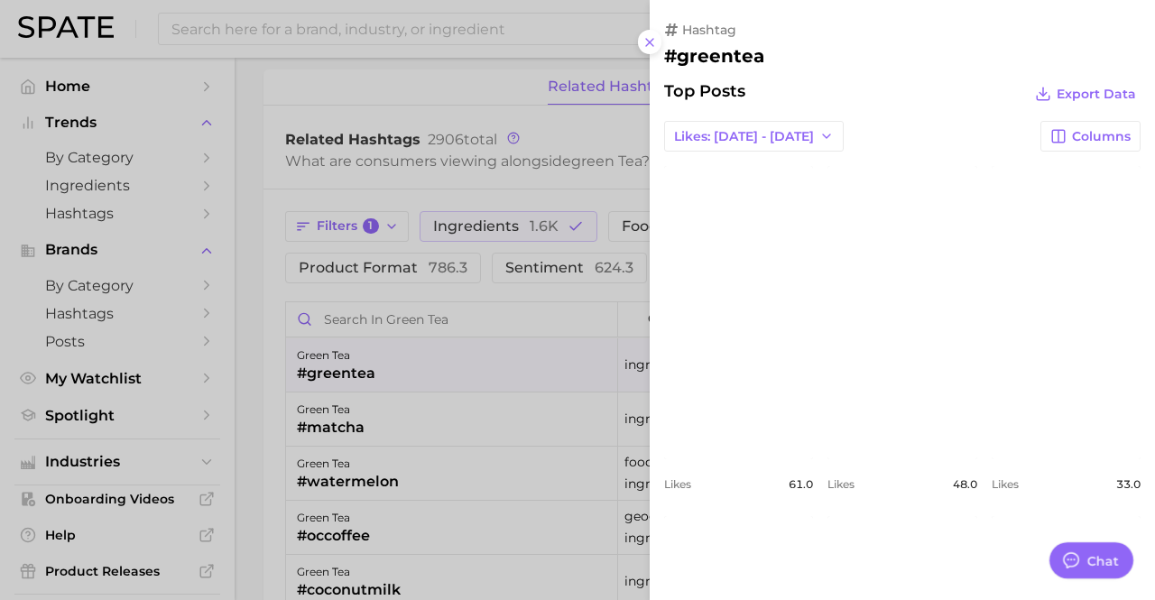
click at [387, 399] on div at bounding box center [577, 300] width 1155 height 600
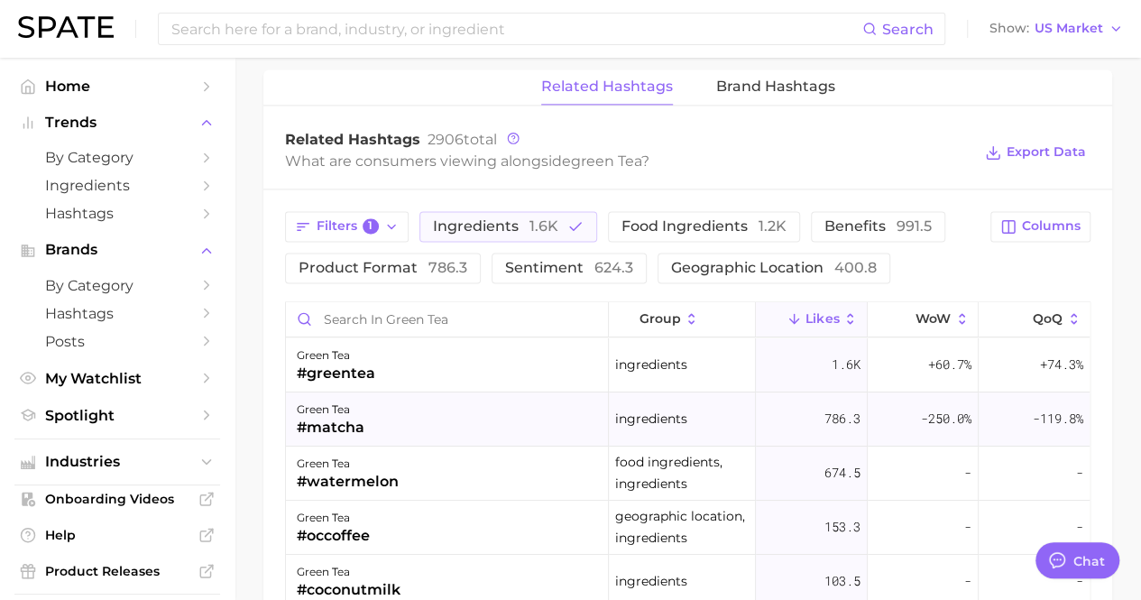
click at [390, 393] on div "green tea #matcha" at bounding box center [447, 420] width 323 height 54
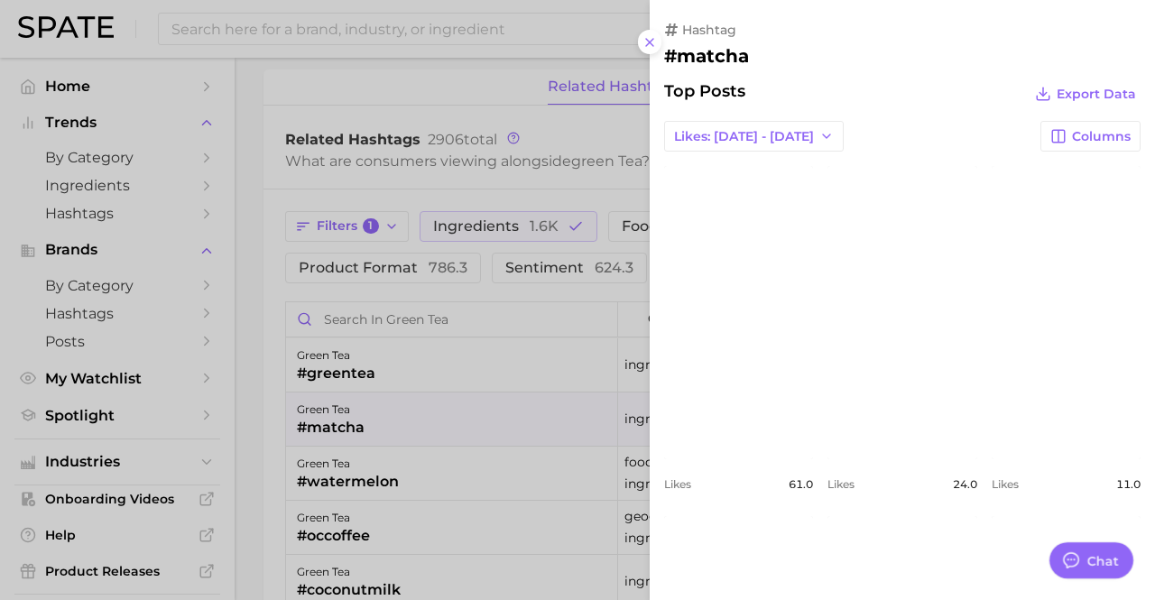
click at [393, 432] on div at bounding box center [577, 300] width 1155 height 600
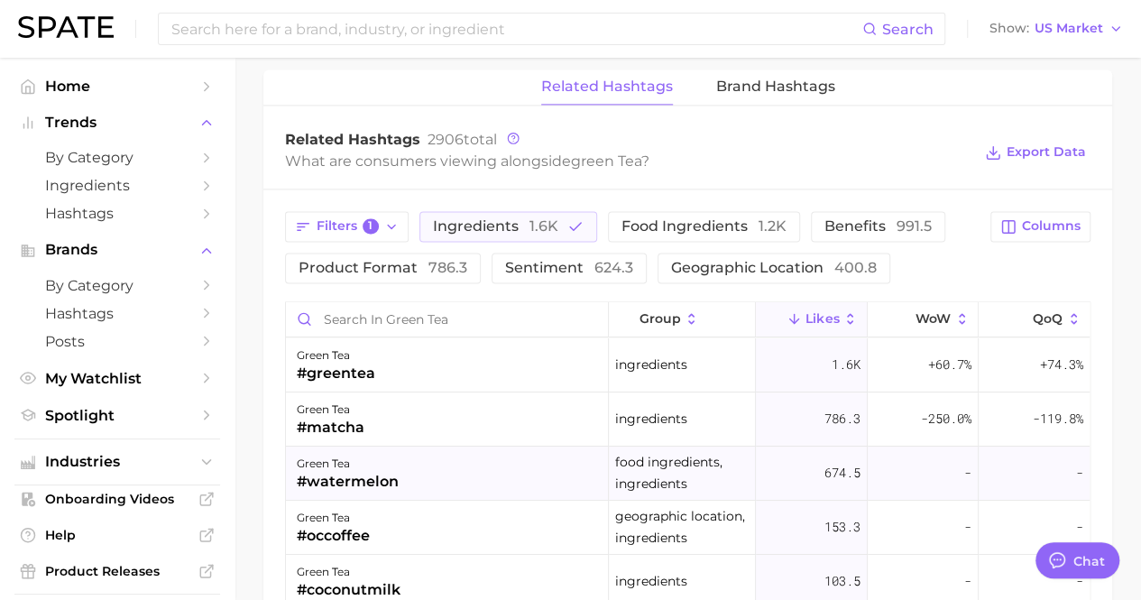
click at [399, 447] on div "green tea #watermelon" at bounding box center [447, 474] width 323 height 54
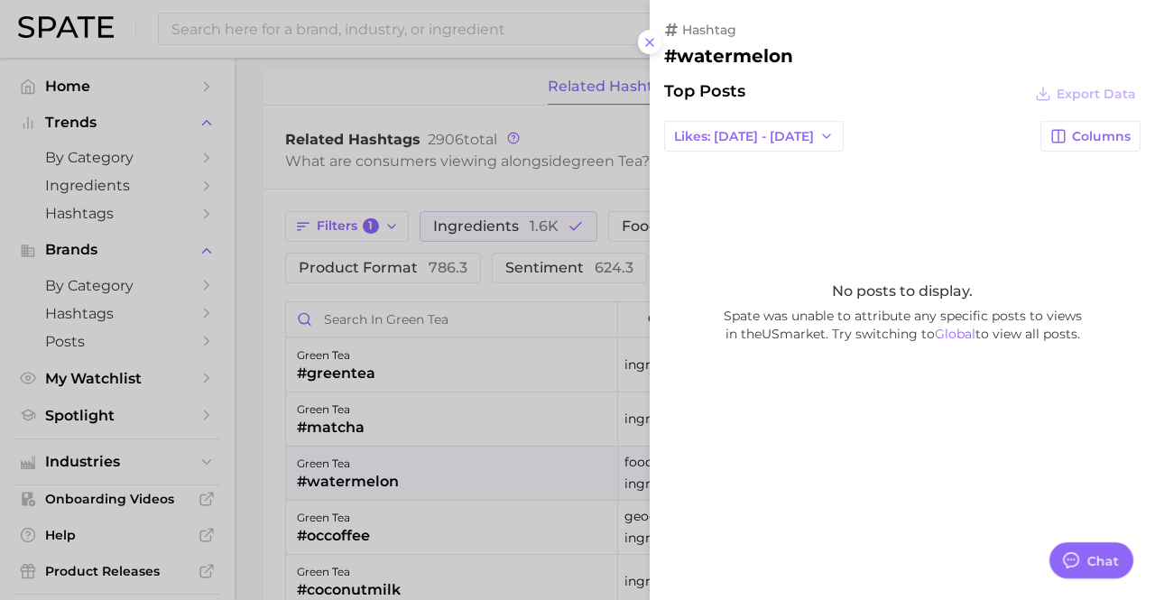
click at [386, 459] on div at bounding box center [577, 300] width 1155 height 600
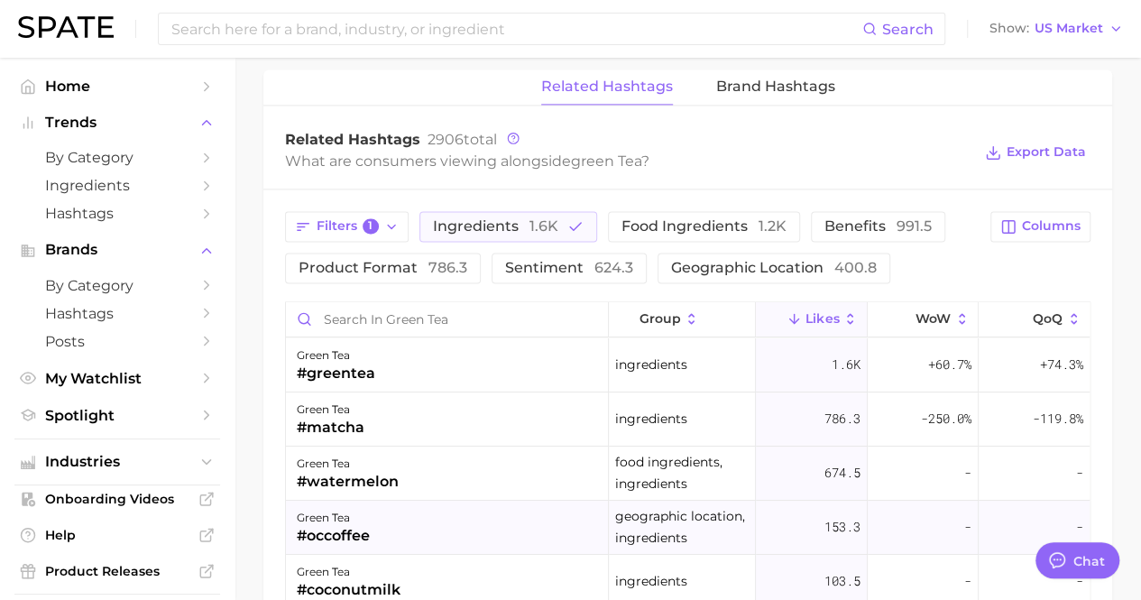
click at [396, 501] on div "green tea #occoffee" at bounding box center [447, 528] width 323 height 54
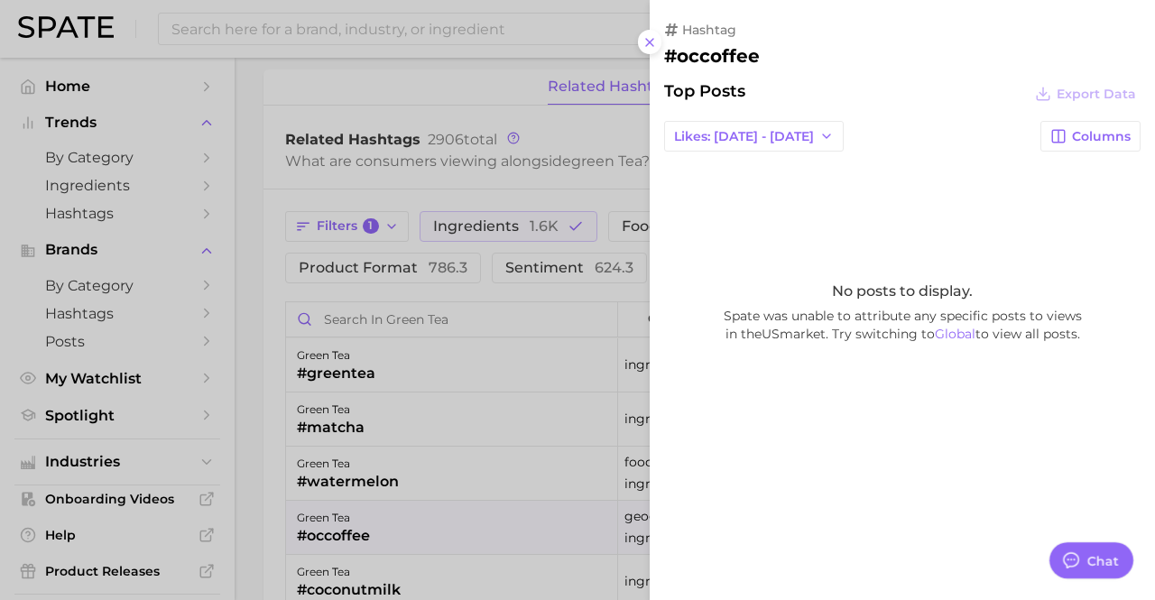
click at [494, 569] on div at bounding box center [577, 300] width 1155 height 600
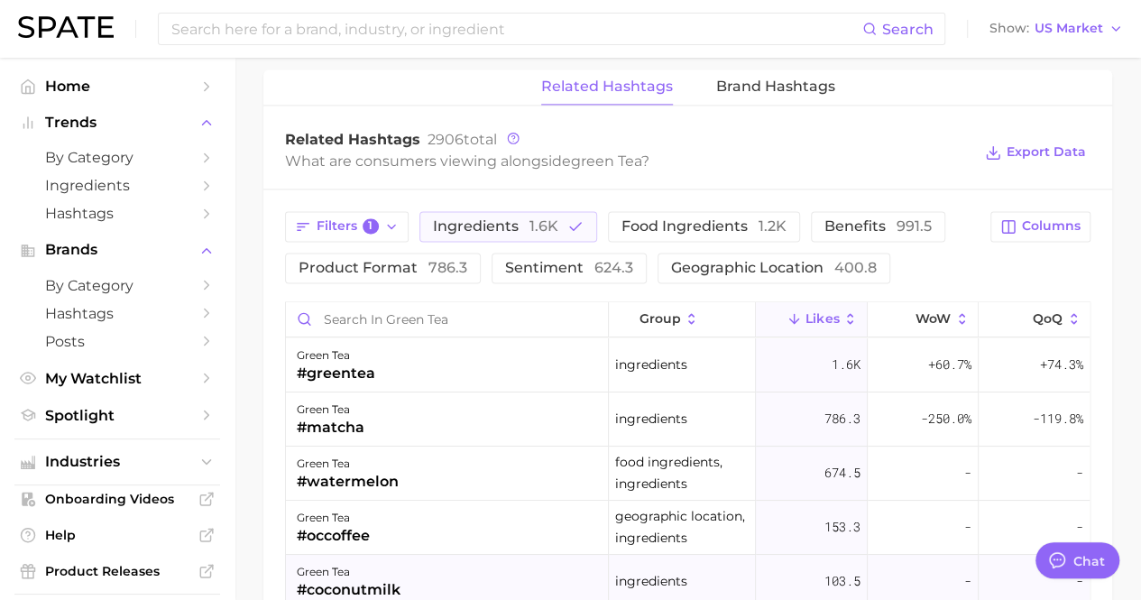
click at [495, 559] on div "green tea #coconutmilk" at bounding box center [447, 582] width 323 height 54
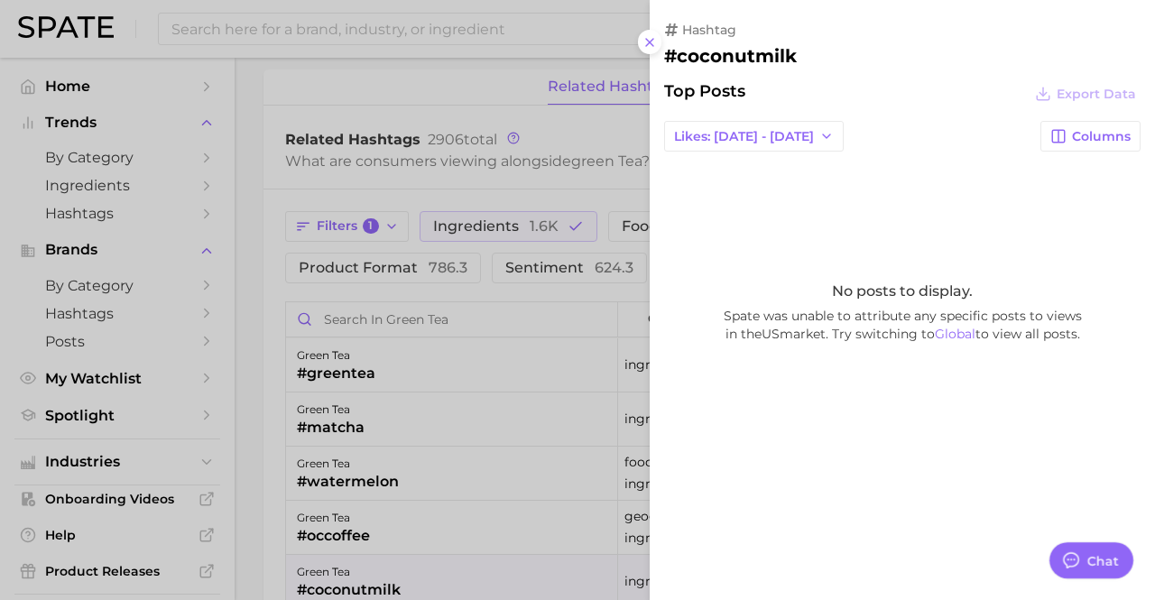
click at [493, 469] on div at bounding box center [577, 300] width 1155 height 600
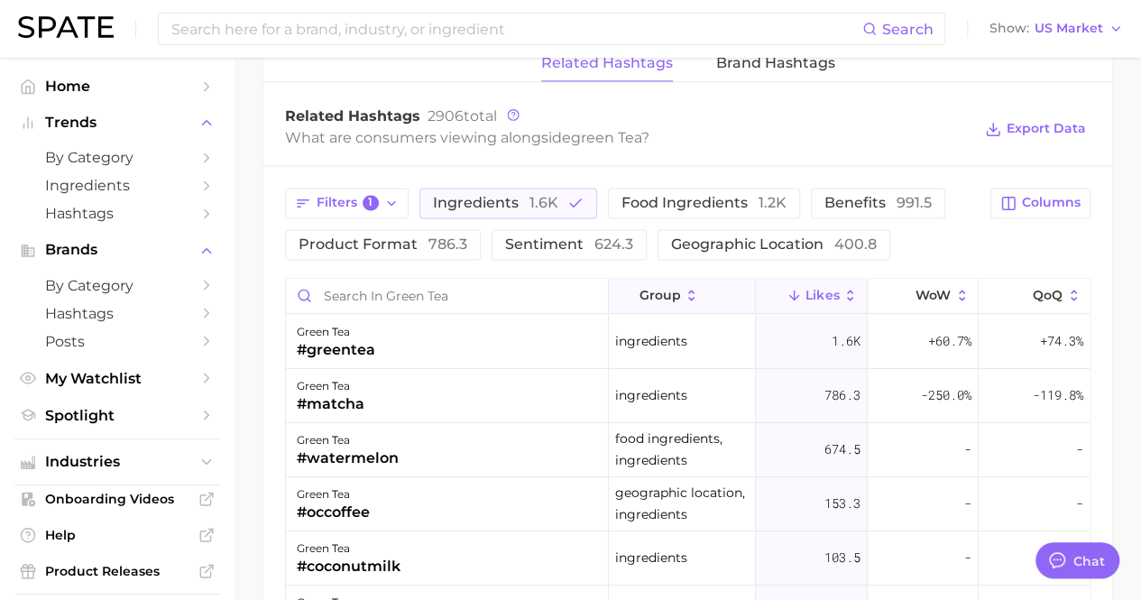
scroll to position [1263, 0]
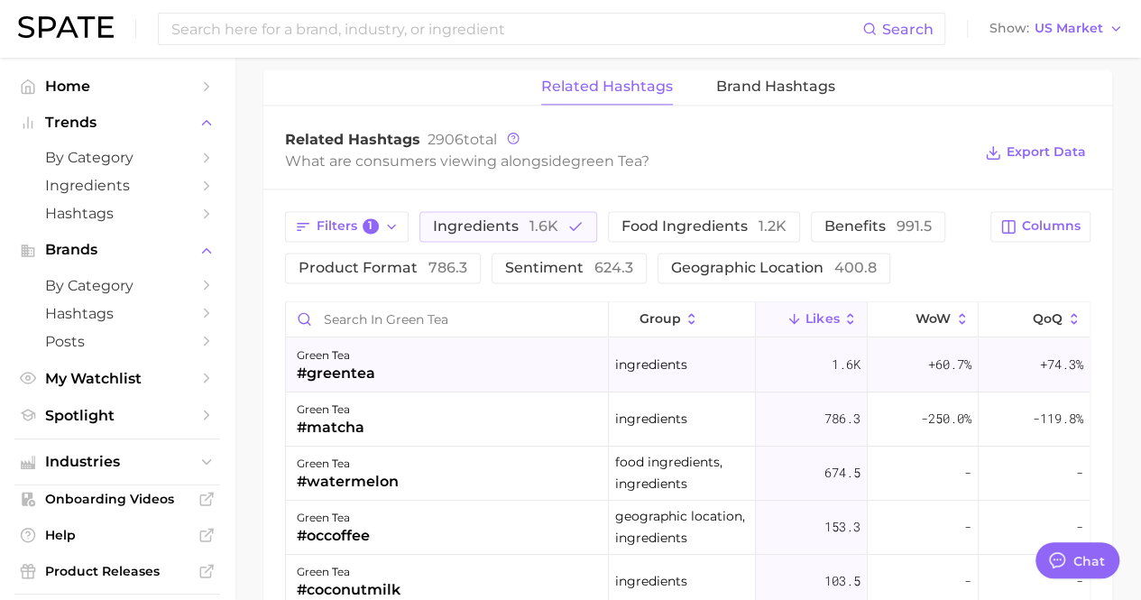
click at [716, 338] on div "Ingredients" at bounding box center [682, 365] width 147 height 54
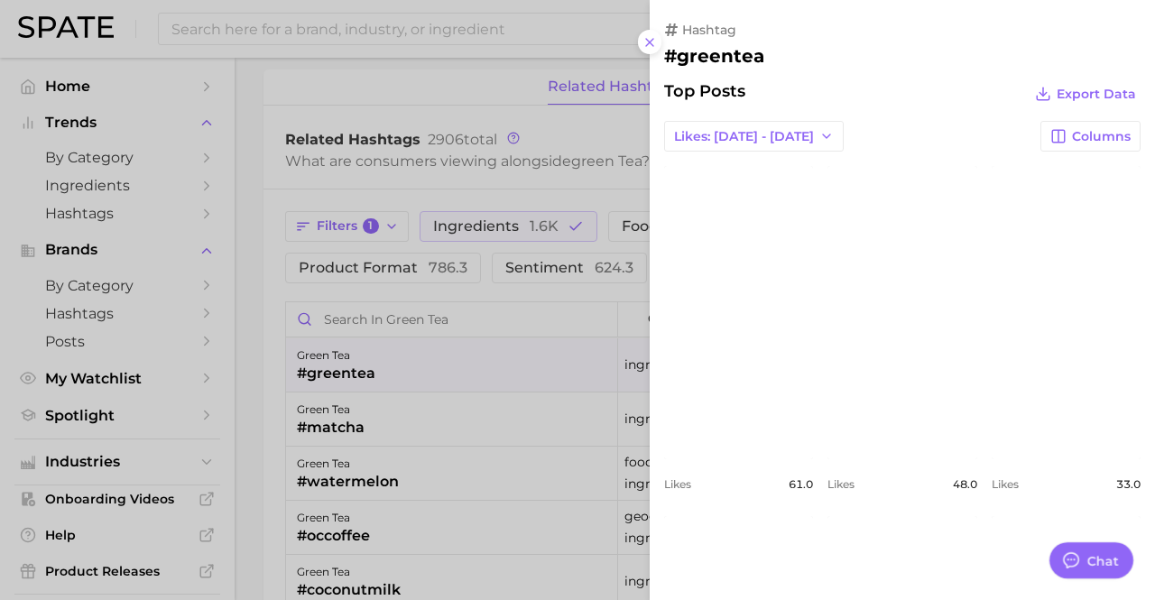
click at [635, 343] on div at bounding box center [577, 300] width 1155 height 600
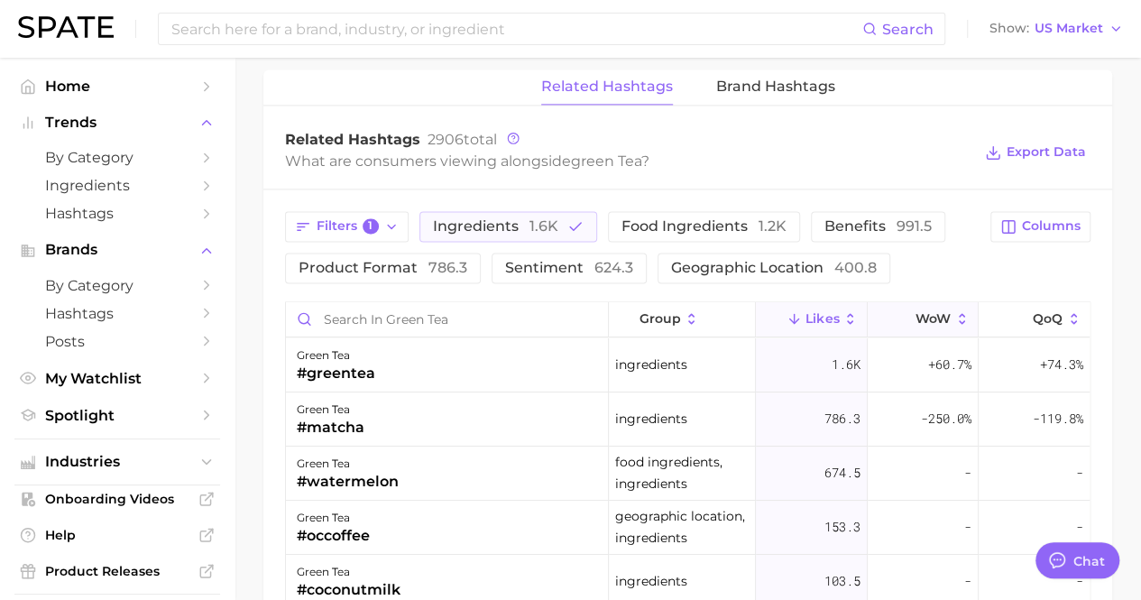
click at [940, 302] on button "WoW" at bounding box center [923, 319] width 111 height 35
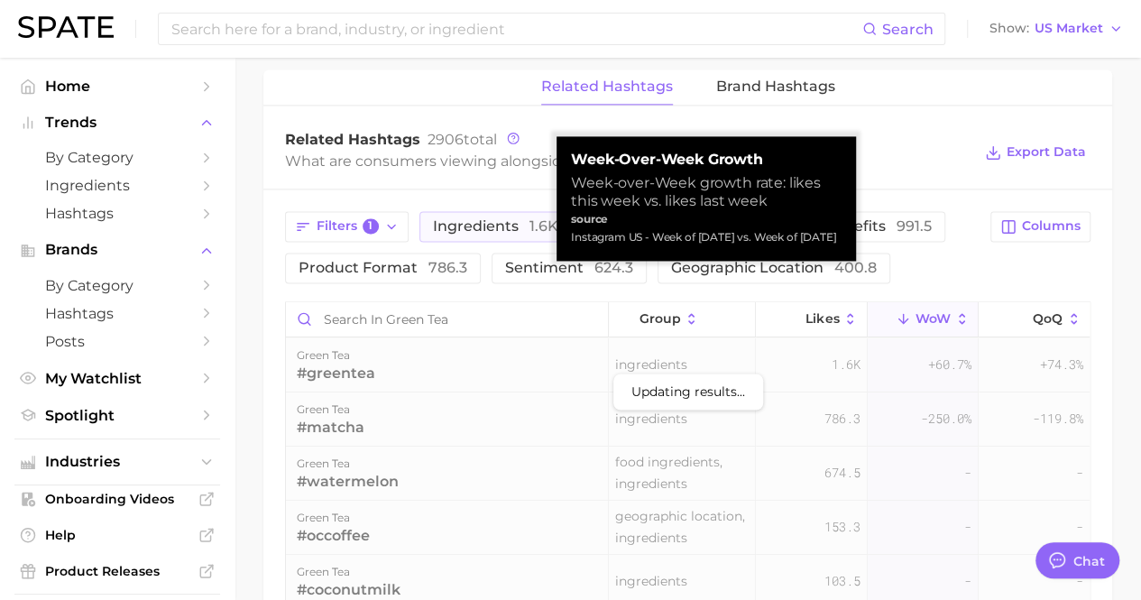
click at [918, 311] on span "WoW" at bounding box center [933, 318] width 35 height 14
